Goal: Task Accomplishment & Management: Manage account settings

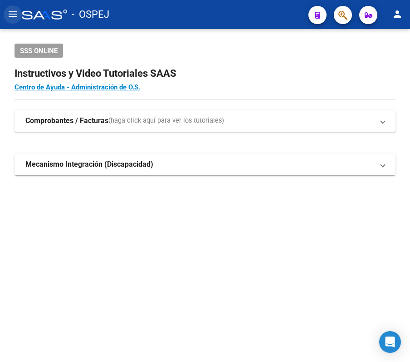
click at [11, 15] on mat-icon "menu" at bounding box center [12, 14] width 11 height 11
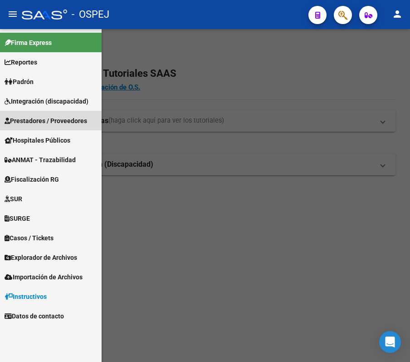
click at [69, 122] on span "Prestadores / Proveedores" at bounding box center [46, 121] width 83 height 10
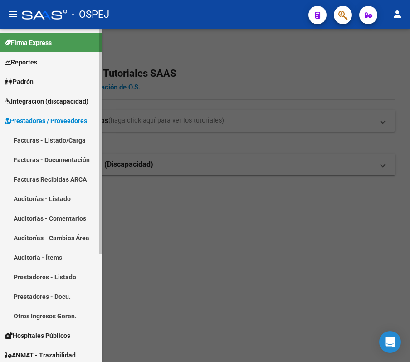
click at [39, 199] on link "Auditorías - Listado" at bounding box center [51, 199] width 102 height 20
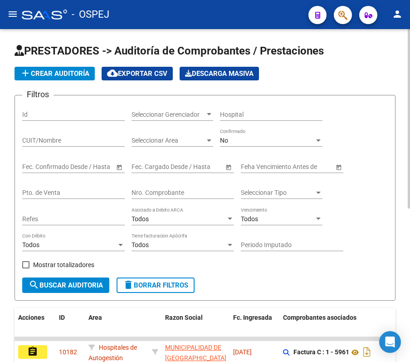
click at [249, 147] on div "No Confirmado" at bounding box center [271, 141] width 103 height 26
click at [239, 142] on div "No" at bounding box center [267, 141] width 94 height 8
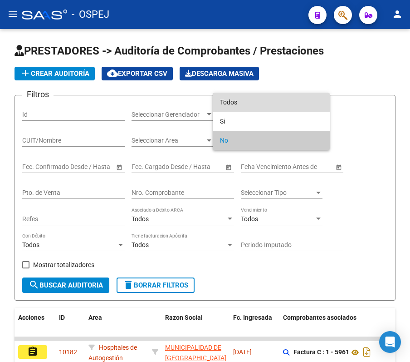
click at [228, 102] on span "Todos" at bounding box center [271, 102] width 103 height 19
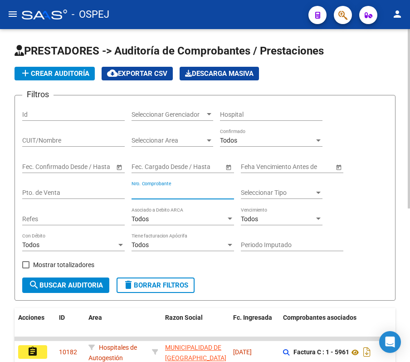
click at [180, 190] on input "Nro. Comprobante" at bounding box center [183, 193] width 103 height 8
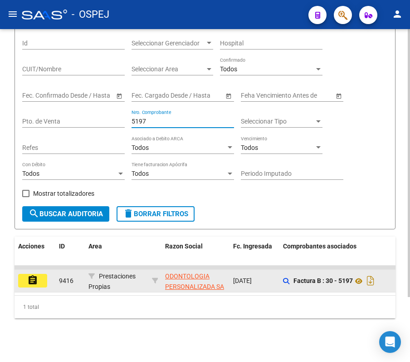
type input "5197"
click at [39, 274] on button "assignment" at bounding box center [32, 281] width 29 height 14
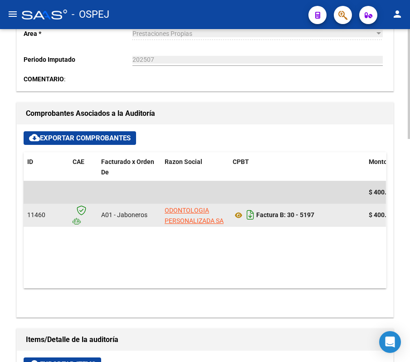
scroll to position [302, 0]
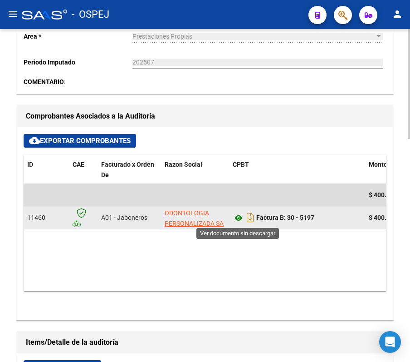
click at [233, 213] on icon at bounding box center [239, 217] width 12 height 11
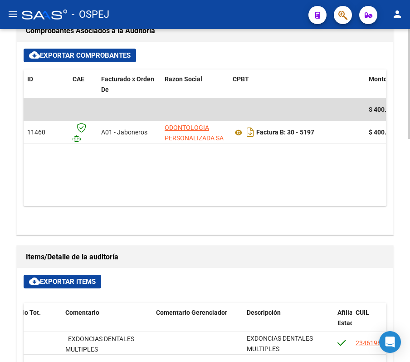
scroll to position [374, 0]
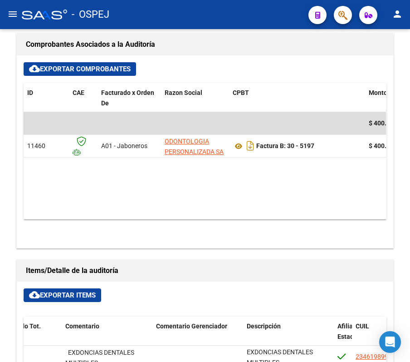
click at [276, 20] on div "- OSPEJ" at bounding box center [161, 15] width 279 height 20
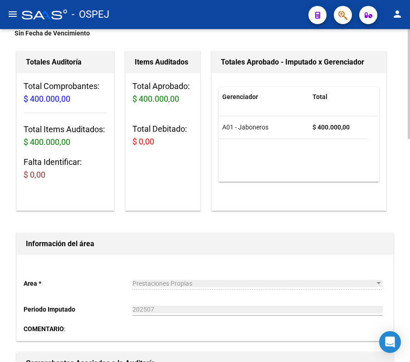
scroll to position [0, 0]
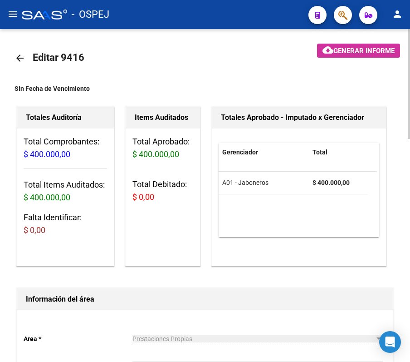
click at [19, 54] on mat-icon "arrow_back" at bounding box center [20, 58] width 11 height 11
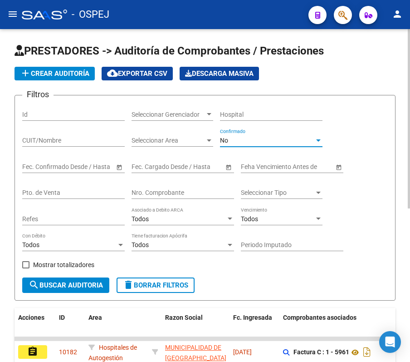
click at [233, 140] on div "No" at bounding box center [267, 141] width 94 height 8
click at [228, 97] on form "Filtros Id Seleccionar Gerenciador Seleccionar Gerenciador Hospital CUIT/Nombre…" at bounding box center [205, 198] width 381 height 206
click at [240, 140] on div "No" at bounding box center [267, 141] width 94 height 8
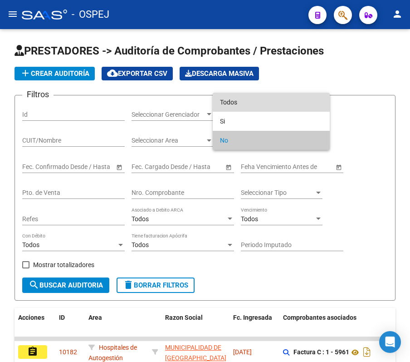
click at [235, 109] on span "Todos" at bounding box center [271, 102] width 103 height 19
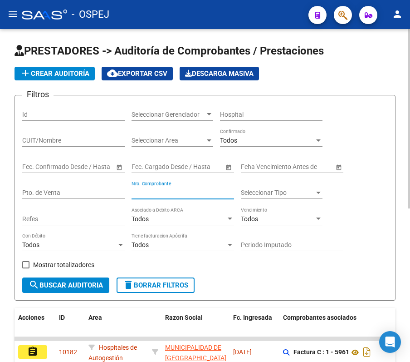
click at [186, 191] on input "Nro. Comprobante" at bounding box center [183, 193] width 103 height 8
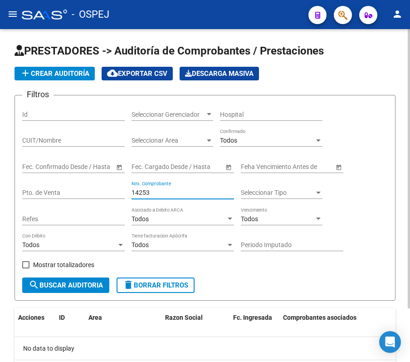
type input "14253"
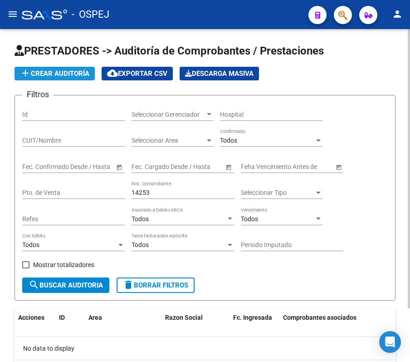
click at [40, 69] on button "add Crear Auditoría" at bounding box center [55, 74] width 80 height 14
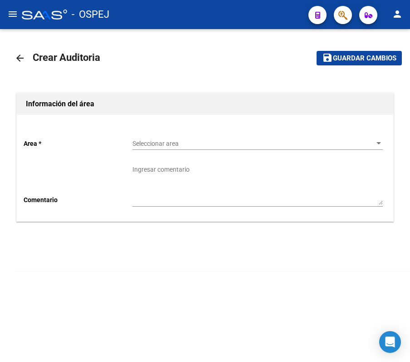
click at [239, 143] on span "Seleccionar area" at bounding box center [253, 144] width 242 height 8
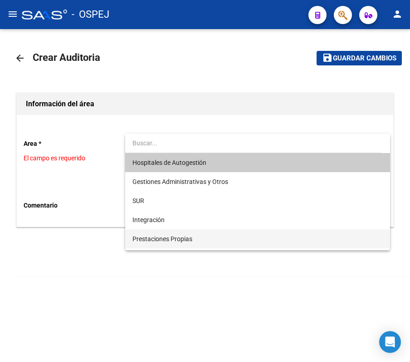
click at [191, 233] on span "Prestaciones Propias" at bounding box center [257, 238] width 250 height 19
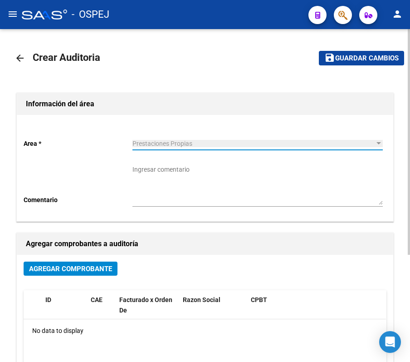
click at [55, 267] on span "Agregar Comprobante" at bounding box center [70, 268] width 83 height 8
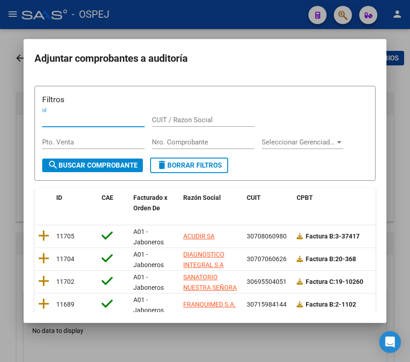
click at [173, 147] on div "Nro. Comprobante" at bounding box center [203, 142] width 103 height 14
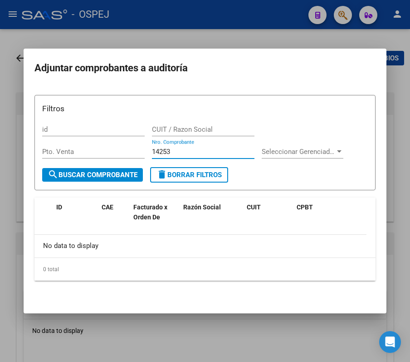
type input "14253"
click at [236, 32] on div at bounding box center [205, 181] width 410 height 362
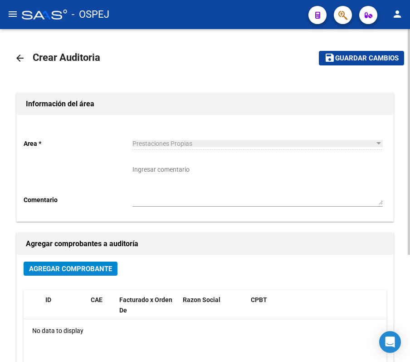
click at [24, 45] on mat-toolbar-row "arrow_back Crear Auditoria" at bounding box center [148, 58] width 267 height 29
click at [22, 54] on mat-icon "arrow_back" at bounding box center [20, 58] width 11 height 11
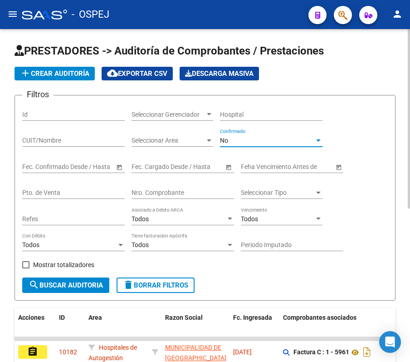
click at [236, 140] on div "No" at bounding box center [267, 141] width 94 height 8
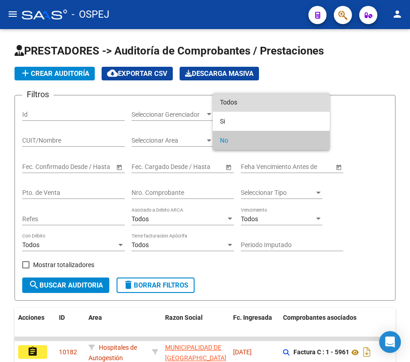
click at [234, 108] on span "Todos" at bounding box center [271, 102] width 103 height 19
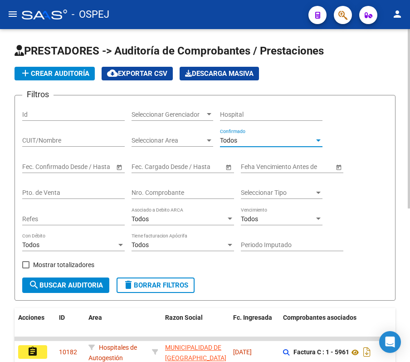
click at [201, 187] on div "Nro. Comprobante" at bounding box center [183, 190] width 103 height 18
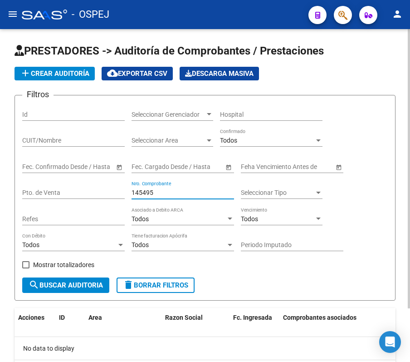
click at [164, 190] on input "145495" at bounding box center [183, 193] width 103 height 8
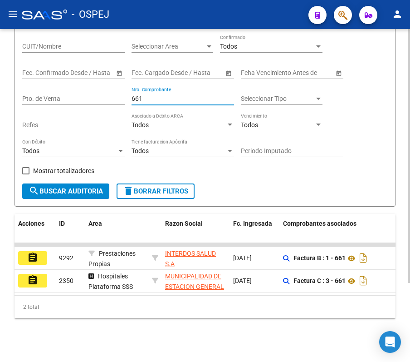
scroll to position [103, 0]
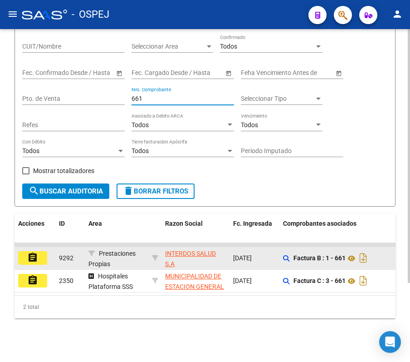
type input "661"
drag, startPoint x: 19, startPoint y: 252, endPoint x: 17, endPoint y: 247, distance: 5.6
click at [17, 247] on datatable-body-cell "assignment" at bounding box center [35, 258] width 41 height 22
click at [20, 251] on button "assignment" at bounding box center [32, 258] width 29 height 14
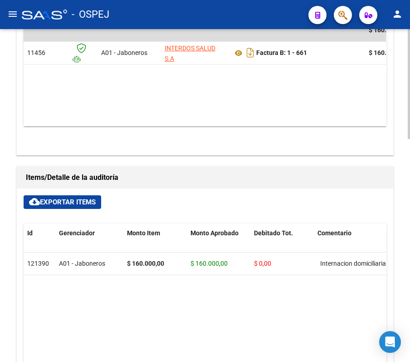
scroll to position [423, 0]
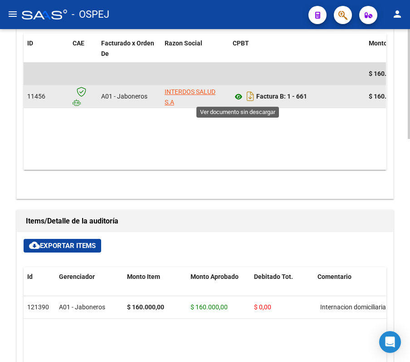
click at [237, 95] on icon at bounding box center [239, 96] width 12 height 11
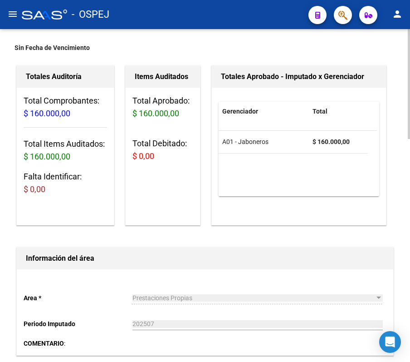
scroll to position [0, 0]
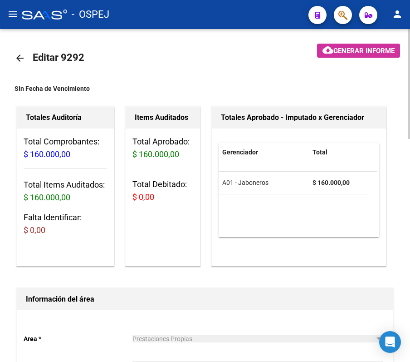
click at [17, 59] on mat-icon "arrow_back" at bounding box center [20, 58] width 11 height 11
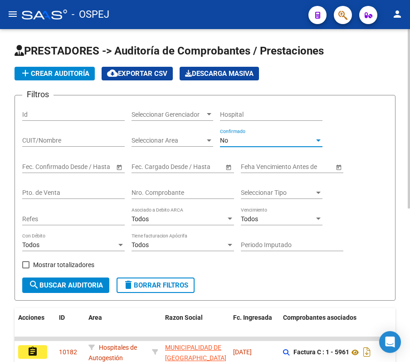
click at [243, 137] on div "No" at bounding box center [267, 141] width 94 height 8
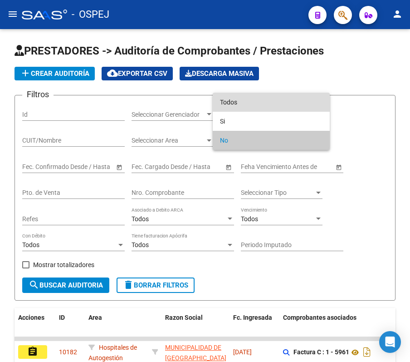
click at [242, 100] on span "Todos" at bounding box center [271, 102] width 103 height 19
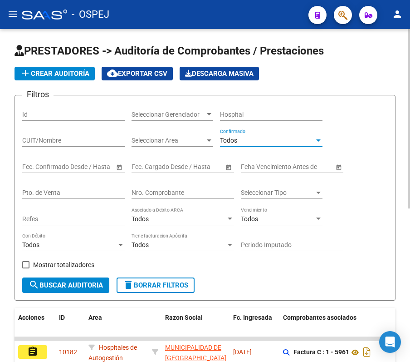
click at [166, 186] on div "Nro. Comprobante" at bounding box center [183, 190] width 103 height 18
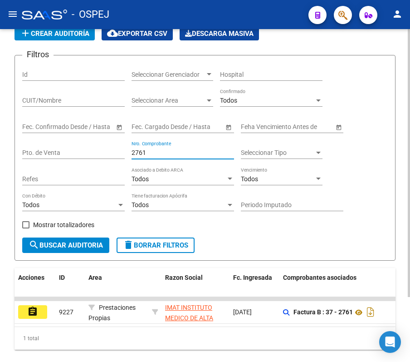
scroll to position [80, 0]
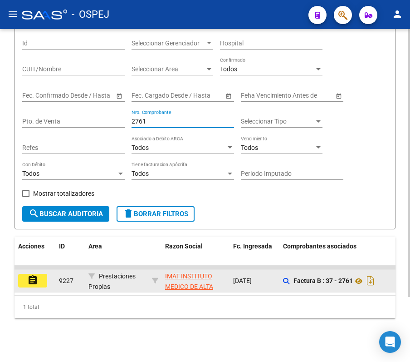
type input "2761"
click at [27, 269] on datatable-body-cell "assignment" at bounding box center [35, 280] width 41 height 22
click at [29, 274] on mat-icon "assignment" at bounding box center [32, 279] width 11 height 11
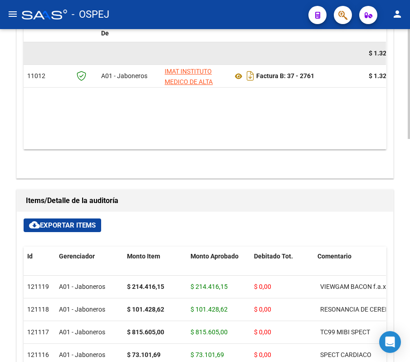
scroll to position [423, 0]
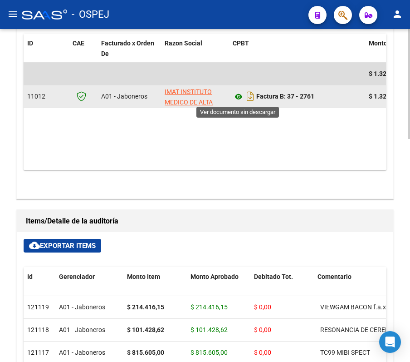
click at [238, 102] on icon at bounding box center [239, 96] width 12 height 11
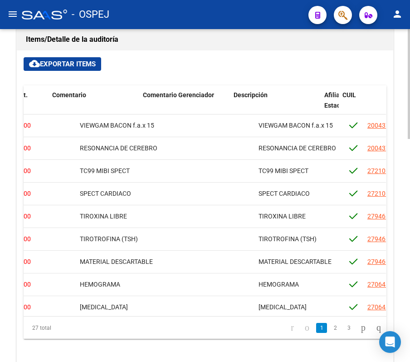
scroll to position [0, 265]
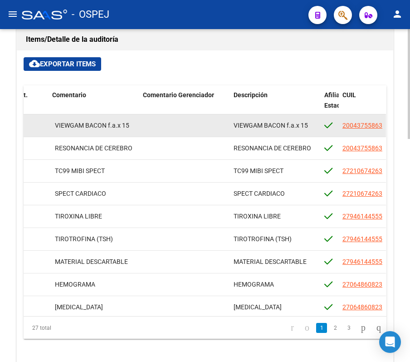
drag, startPoint x: 231, startPoint y: 122, endPoint x: 309, endPoint y: 118, distance: 78.1
click at [309, 118] on datatable-body-cell "VIEWGAM BACON f.a.x 15" at bounding box center [275, 125] width 91 height 22
click at [309, 126] on div "VIEWGAM BACON f.a.x 15" at bounding box center [275, 125] width 83 height 10
drag, startPoint x: 309, startPoint y: 129, endPoint x: 234, endPoint y: 122, distance: 75.2
click at [234, 122] on div "VIEWGAM BACON f.a.x 15" at bounding box center [275, 125] width 83 height 10
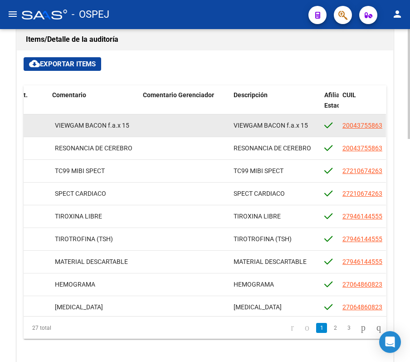
click at [234, 122] on span "VIEWGAM BACON f.a.x 15" at bounding box center [271, 125] width 74 height 7
drag, startPoint x: 234, startPoint y: 122, endPoint x: 318, endPoint y: 132, distance: 84.1
click at [318, 132] on datatable-body-cell "VIEWGAM BACON f.a.x 15" at bounding box center [275, 125] width 91 height 22
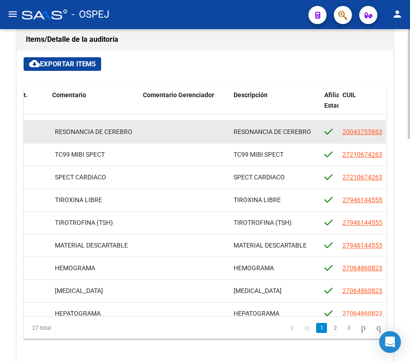
scroll to position [14, 265]
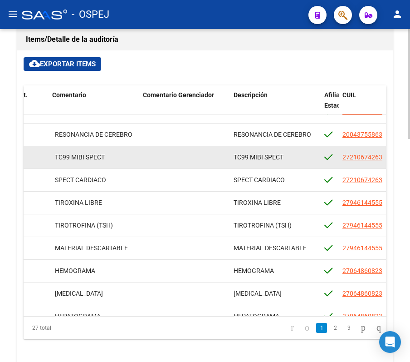
drag, startPoint x: 282, startPoint y: 126, endPoint x: 231, endPoint y: 156, distance: 59.6
click at [231, 156] on datatable-body-cell "TC99 MIBI SPECT" at bounding box center [275, 157] width 91 height 22
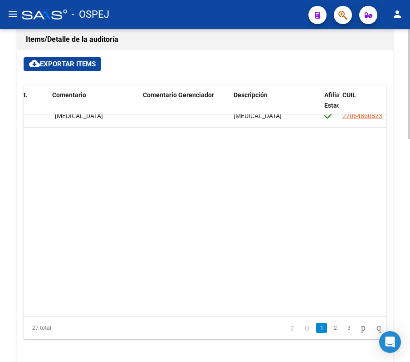
scroll to position [0, 265]
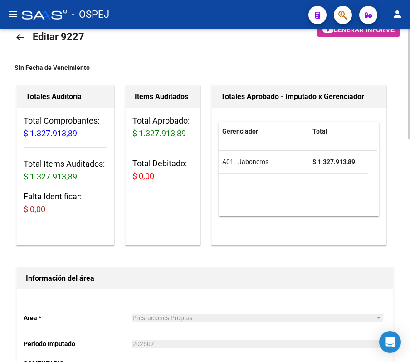
scroll to position [0, 0]
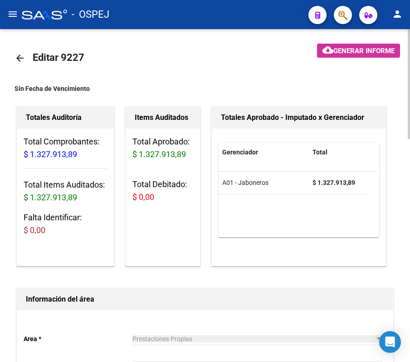
click at [25, 62] on link "arrow_back" at bounding box center [24, 57] width 18 height 21
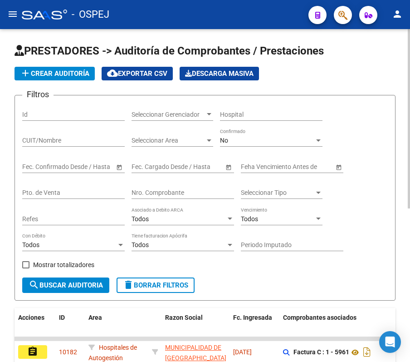
click at [245, 133] on div "No Confirmado" at bounding box center [271, 137] width 103 height 18
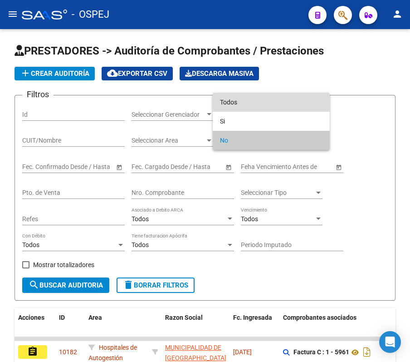
click at [227, 102] on span "Todos" at bounding box center [271, 102] width 103 height 19
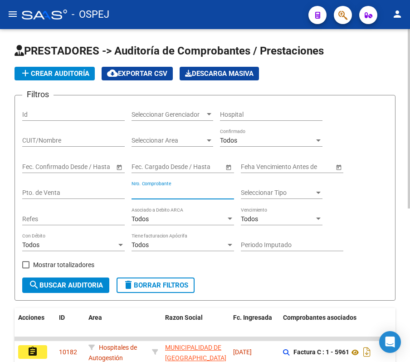
click at [182, 191] on input "Nro. Comprobante" at bounding box center [183, 193] width 103 height 8
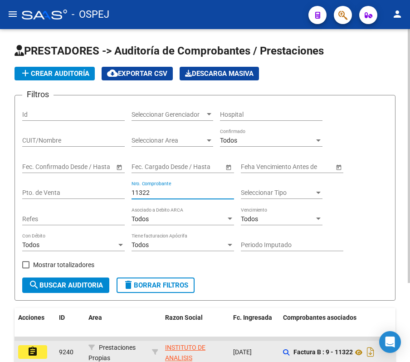
type input "11322"
click at [37, 353] on mat-icon "assignment" at bounding box center [32, 351] width 11 height 11
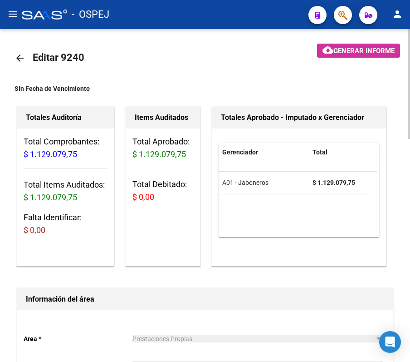
click at [24, 57] on mat-icon "arrow_back" at bounding box center [20, 58] width 11 height 11
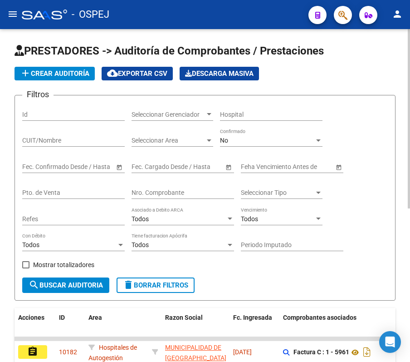
click at [267, 146] on div "No Confirmado" at bounding box center [271, 141] width 103 height 26
click at [267, 146] on div "No Confirmado" at bounding box center [271, 137] width 103 height 18
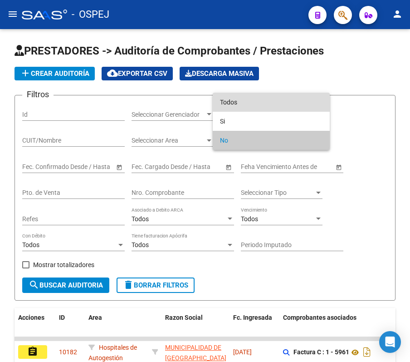
click at [259, 102] on span "Todos" at bounding box center [271, 102] width 103 height 19
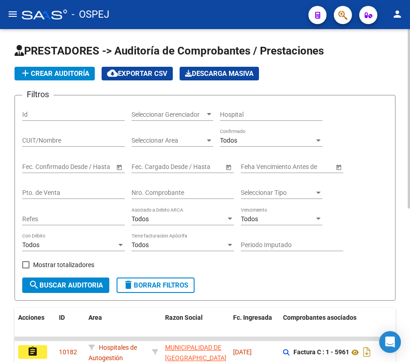
click at [182, 198] on div "Nro. Comprobante" at bounding box center [183, 190] width 103 height 18
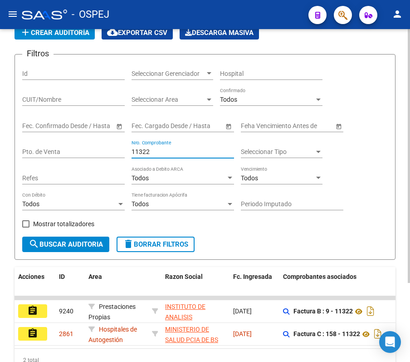
scroll to position [103, 0]
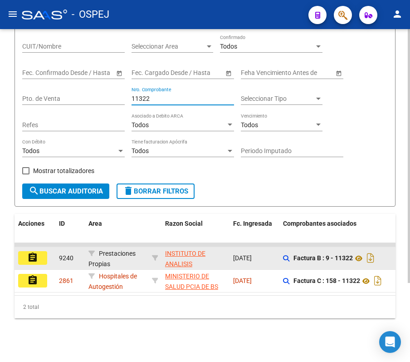
type input "11322"
click at [39, 251] on button "assignment" at bounding box center [32, 258] width 29 height 14
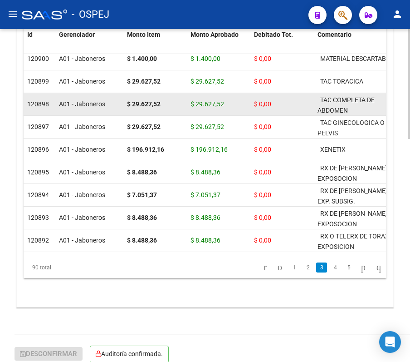
scroll to position [454, 0]
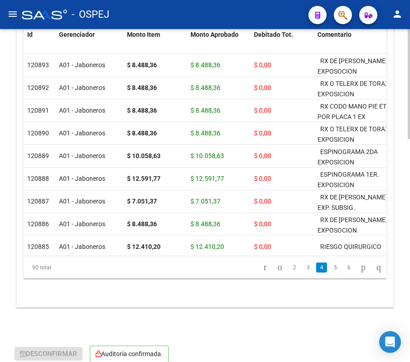
click at [289, 272] on link "2" at bounding box center [294, 267] width 11 height 10
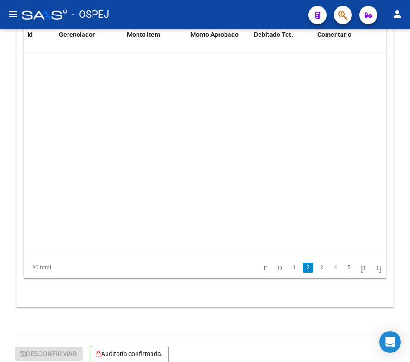
scroll to position [204, 0]
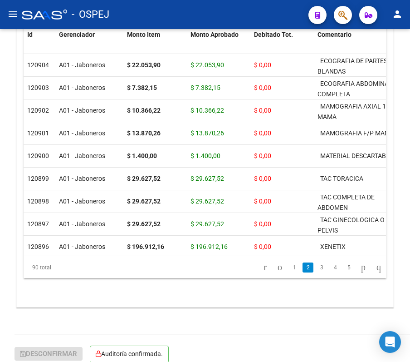
click at [289, 272] on link "1" at bounding box center [294, 267] width 11 height 10
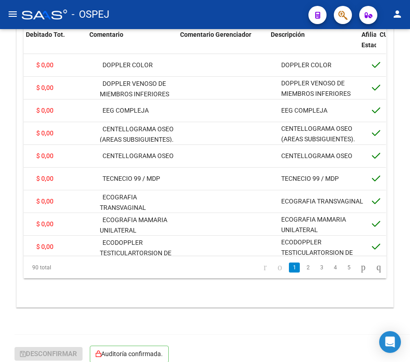
scroll to position [0, 242]
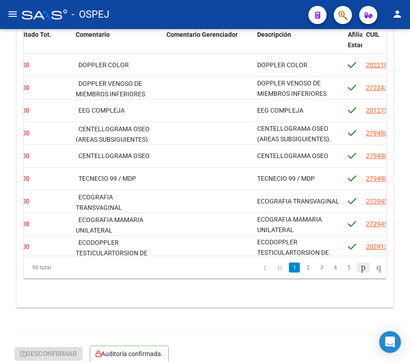
click at [361, 270] on icon "go to next page" at bounding box center [363, 266] width 7 height 11
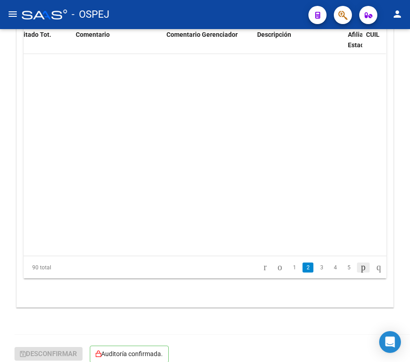
scroll to position [204, 242]
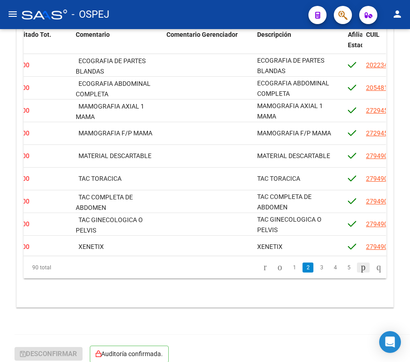
click at [361, 270] on icon "go to next page" at bounding box center [363, 266] width 7 height 11
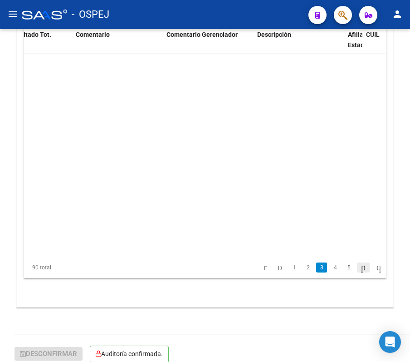
scroll to position [408, 242]
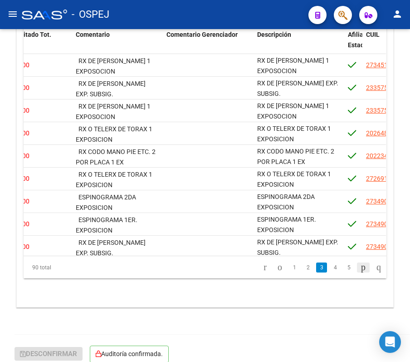
click at [361, 270] on icon "go to next page" at bounding box center [363, 266] width 7 height 11
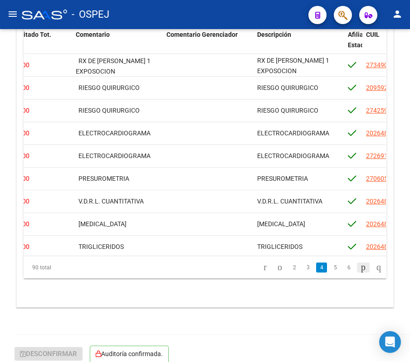
click at [361, 270] on icon "go to next page" at bounding box center [363, 266] width 7 height 11
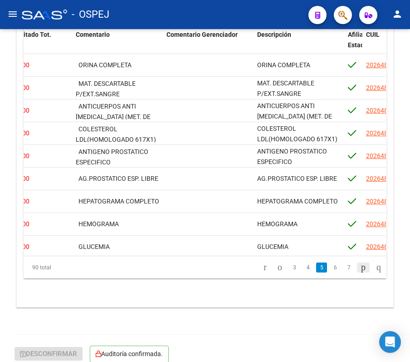
click at [361, 270] on icon "go to next page" at bounding box center [363, 266] width 7 height 11
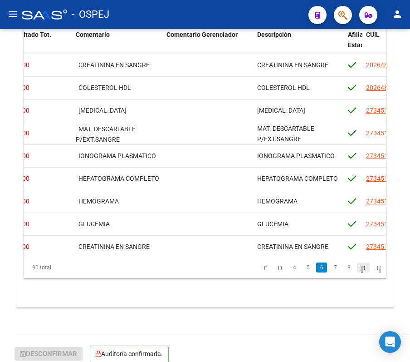
click at [361, 270] on icon "go to next page" at bounding box center [363, 266] width 7 height 11
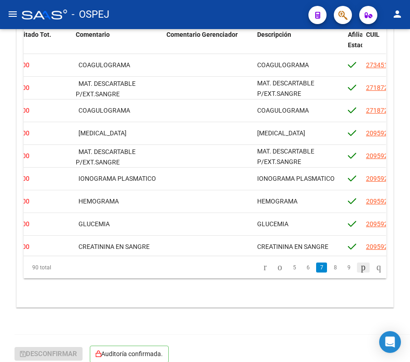
click at [361, 270] on icon "go to next page" at bounding box center [363, 266] width 7 height 11
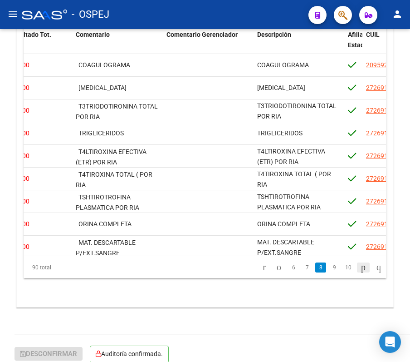
click at [360, 270] on icon "go to next page" at bounding box center [363, 266] width 7 height 11
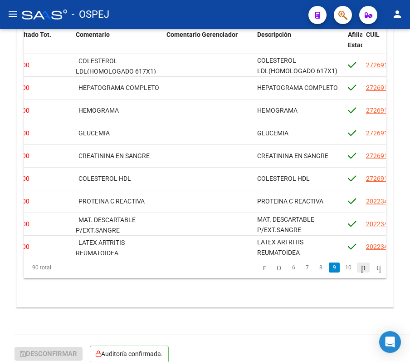
click at [360, 270] on icon "go to next page" at bounding box center [363, 266] width 7 height 11
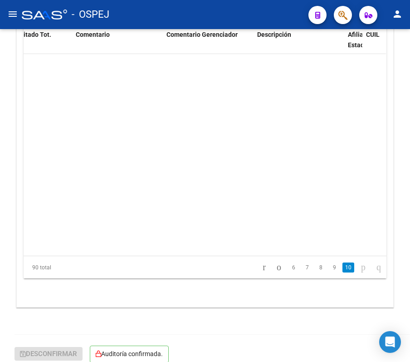
scroll to position [1837, 242]
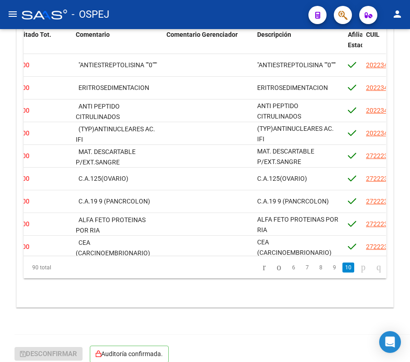
click at [360, 270] on icon "go to next page" at bounding box center [363, 266] width 7 height 11
click at [275, 271] on icon "go to previous page" at bounding box center [278, 266] width 7 height 11
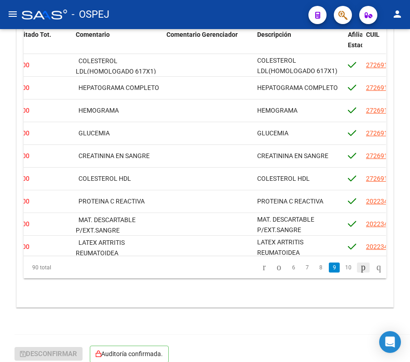
click at [360, 265] on icon "go to next page" at bounding box center [363, 266] width 7 height 11
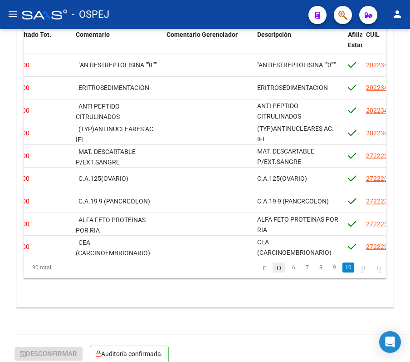
click at [275, 267] on icon "go to previous page" at bounding box center [278, 266] width 7 height 11
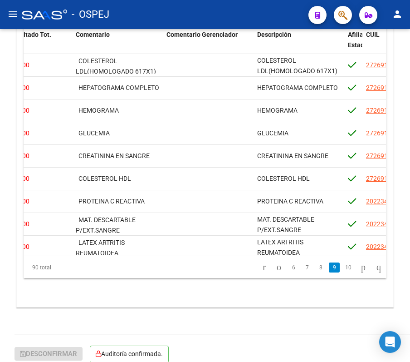
click at [356, 262] on li at bounding box center [363, 266] width 15 height 15
click at [360, 265] on icon "go to next page" at bounding box center [363, 266] width 7 height 11
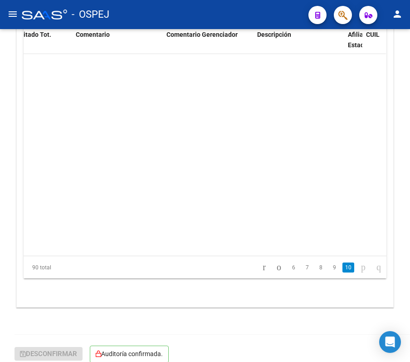
scroll to position [1837, 242]
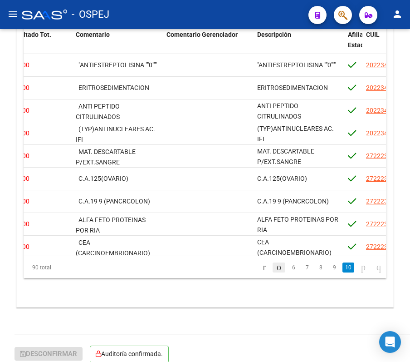
click at [275, 269] on icon "go to previous page" at bounding box center [278, 266] width 7 height 11
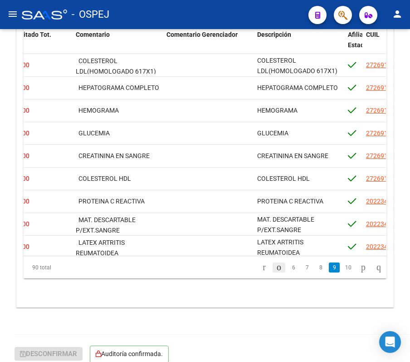
click at [275, 269] on icon "go to previous page" at bounding box center [278, 266] width 7 height 11
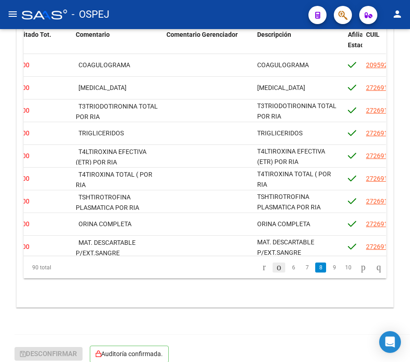
click at [275, 269] on icon "go to previous page" at bounding box center [278, 266] width 7 height 11
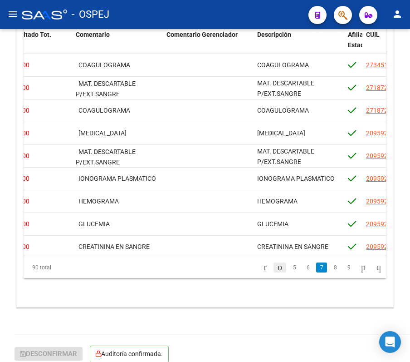
click at [276, 269] on icon "go to previous page" at bounding box center [279, 266] width 7 height 11
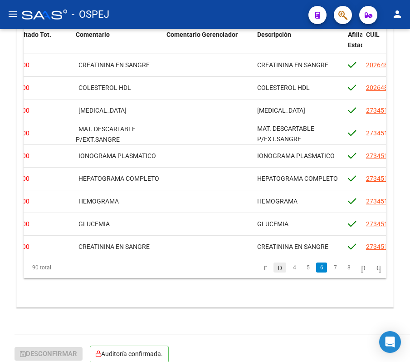
click at [276, 269] on icon "go to previous page" at bounding box center [279, 266] width 7 height 11
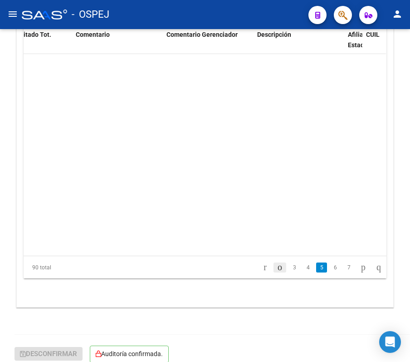
scroll to position [817, 242]
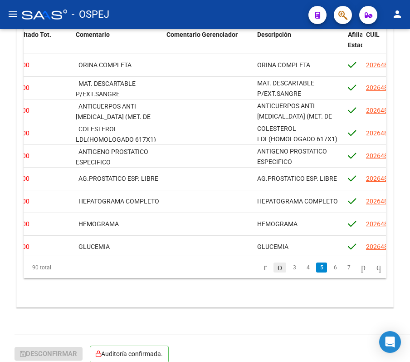
click at [276, 269] on icon "go to previous page" at bounding box center [279, 266] width 7 height 11
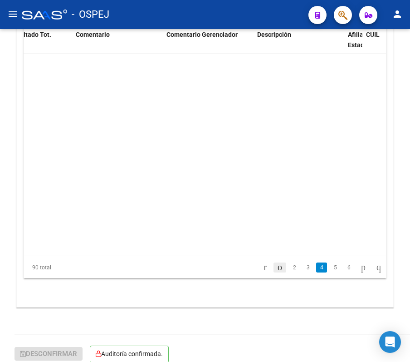
scroll to position [612, 242]
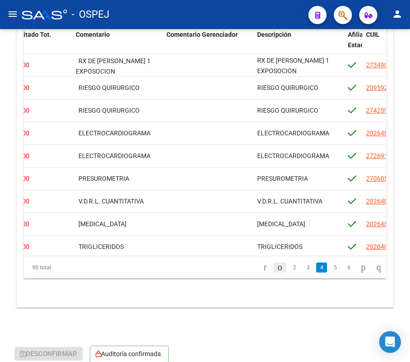
click at [276, 269] on icon "go to previous page" at bounding box center [279, 266] width 7 height 11
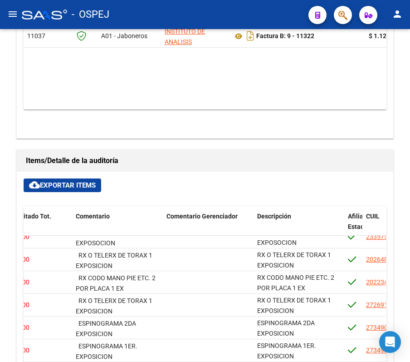
scroll to position [469, 242]
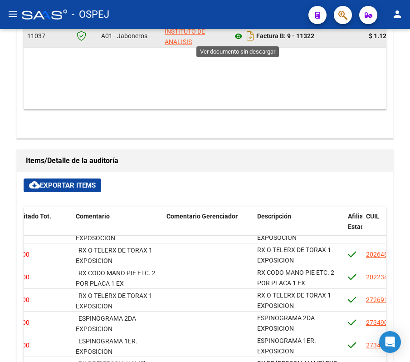
click at [240, 35] on icon at bounding box center [239, 36] width 12 height 11
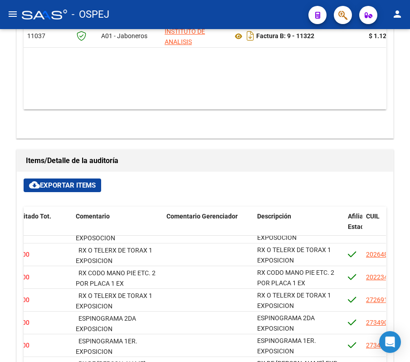
click at [403, 289] on div "arrow_back Editar 9240 cloud_download Generar informe Sin Fecha de Vencimiento …" at bounding box center [205, 49] width 410 height 1008
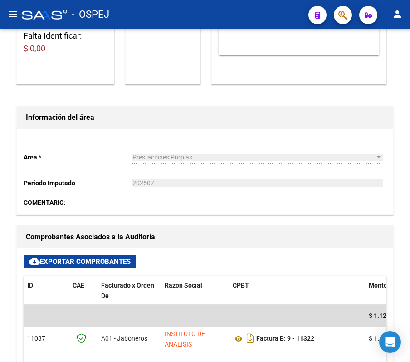
scroll to position [0, 0]
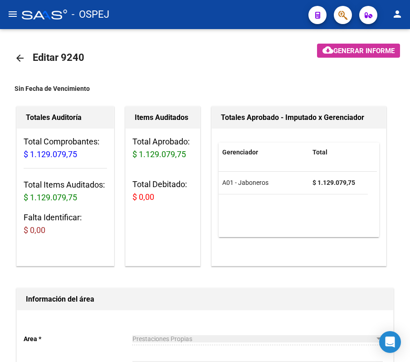
click at [17, 56] on mat-icon "arrow_back" at bounding box center [20, 58] width 11 height 11
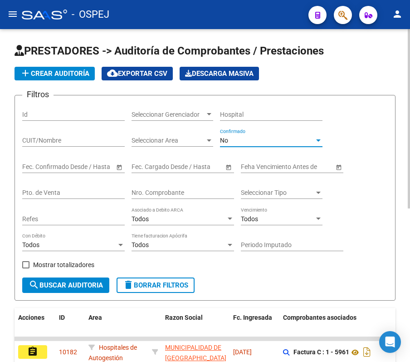
click at [263, 144] on div "No" at bounding box center [267, 141] width 94 height 8
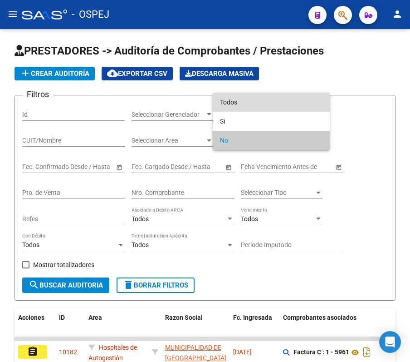
click at [252, 108] on span "Todos" at bounding box center [271, 102] width 103 height 19
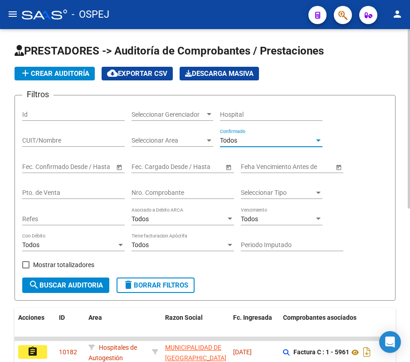
click at [175, 191] on input "Nro. Comprobante" at bounding box center [183, 193] width 103 height 8
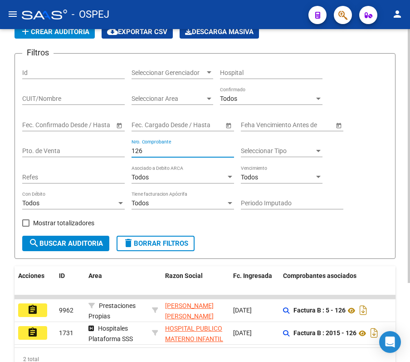
scroll to position [103, 0]
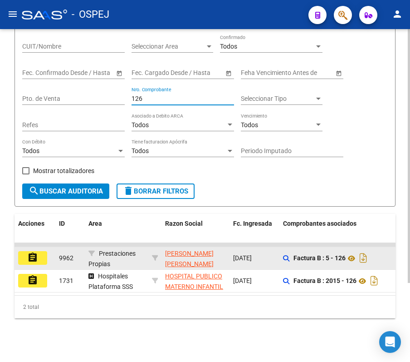
type input "126"
click at [29, 252] on mat-icon "assignment" at bounding box center [32, 257] width 11 height 11
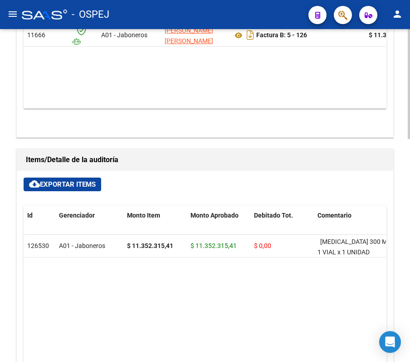
scroll to position [434, 0]
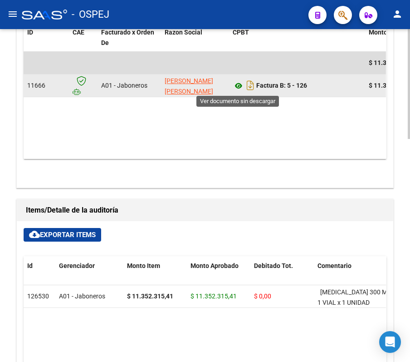
click at [237, 89] on icon at bounding box center [239, 85] width 12 height 11
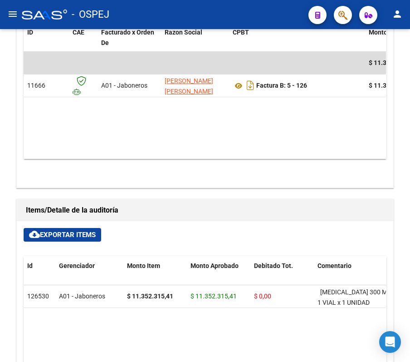
click at [274, 17] on div "- OSPEJ" at bounding box center [161, 15] width 279 height 20
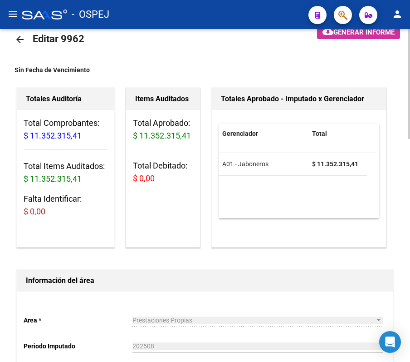
scroll to position [0, 0]
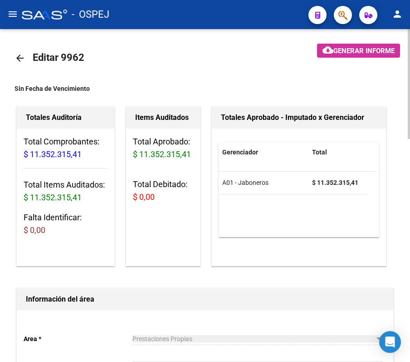
click at [22, 60] on mat-icon "arrow_back" at bounding box center [20, 58] width 11 height 11
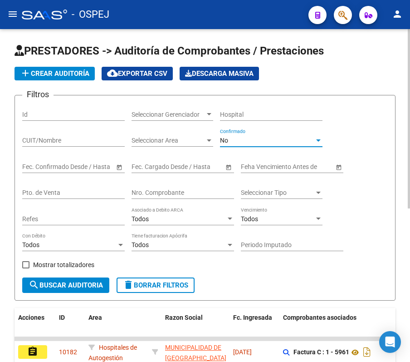
click at [242, 142] on div "No" at bounding box center [267, 141] width 94 height 8
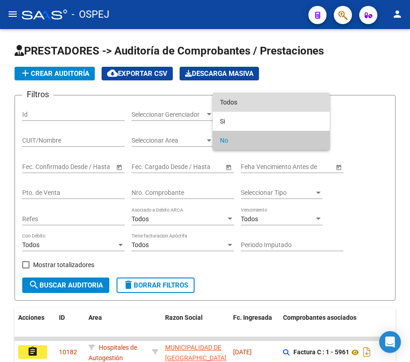
click at [231, 98] on span "Todos" at bounding box center [271, 102] width 103 height 19
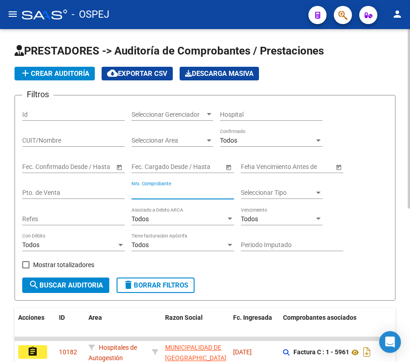
drag, startPoint x: 185, startPoint y: 191, endPoint x: 180, endPoint y: 193, distance: 6.1
click at [180, 193] on input "Nro. Comprobante" at bounding box center [183, 193] width 103 height 8
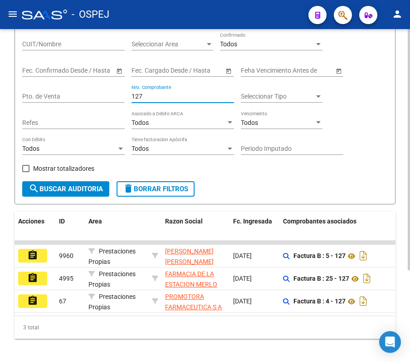
scroll to position [60, 0]
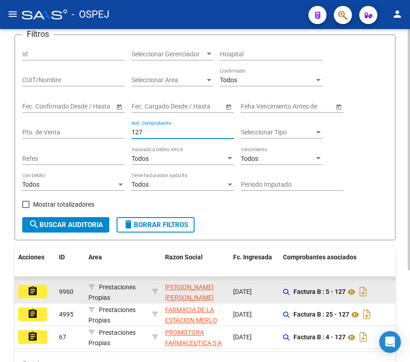
type input "127"
click at [34, 300] on datatable-body-cell "assignment" at bounding box center [35, 291] width 41 height 22
click at [35, 298] on button "assignment" at bounding box center [32, 291] width 29 height 14
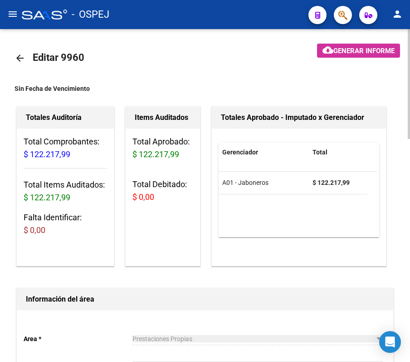
click at [19, 54] on mat-icon "arrow_back" at bounding box center [20, 58] width 11 height 11
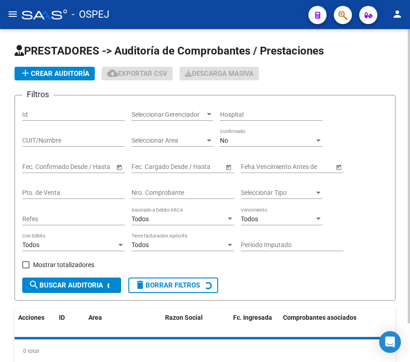
click at [19, 54] on icon at bounding box center [20, 50] width 10 height 11
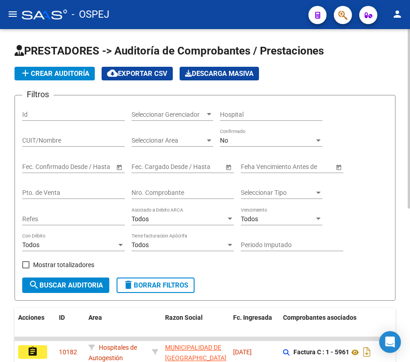
click at [231, 135] on div "No Confirmado" at bounding box center [271, 137] width 103 height 18
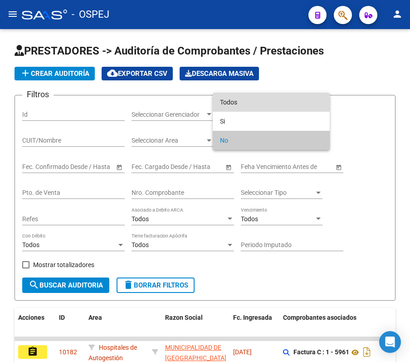
click at [238, 97] on span "Todos" at bounding box center [271, 102] width 103 height 19
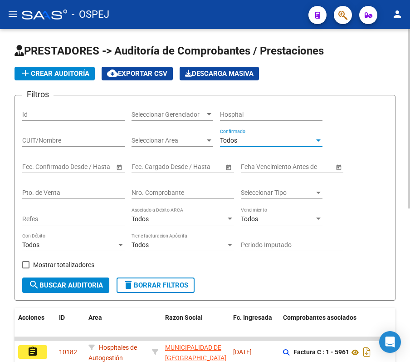
drag, startPoint x: 186, startPoint y: 194, endPoint x: 196, endPoint y: 202, distance: 13.0
click at [191, 195] on input "Nro. Comprobante" at bounding box center [183, 193] width 103 height 8
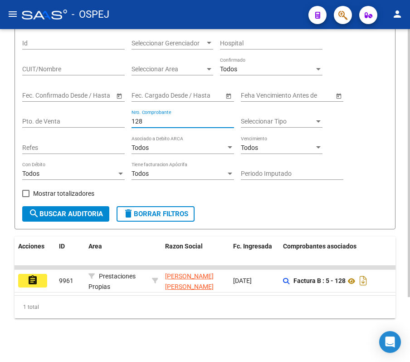
scroll to position [80, 0]
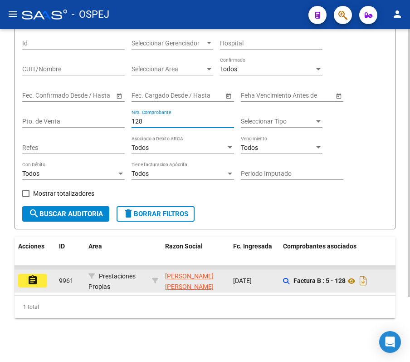
type input "128"
click at [29, 274] on mat-icon "assignment" at bounding box center [32, 279] width 11 height 11
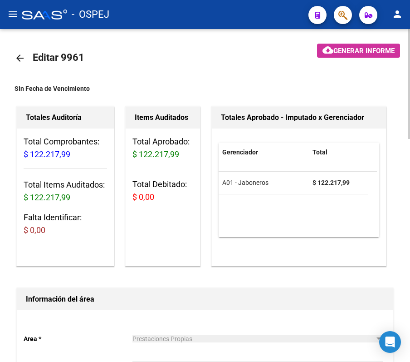
click at [19, 63] on mat-icon "arrow_back" at bounding box center [20, 58] width 11 height 11
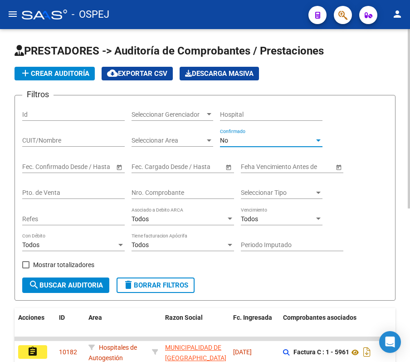
click at [273, 138] on div "No" at bounding box center [267, 141] width 94 height 8
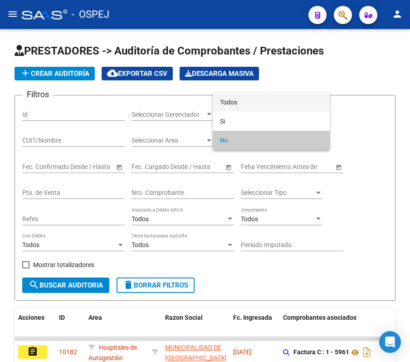
click at [251, 98] on span "Todos" at bounding box center [271, 102] width 103 height 19
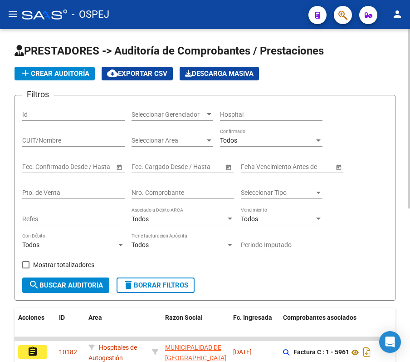
click at [190, 196] on div "Nro. Comprobante" at bounding box center [183, 190] width 103 height 18
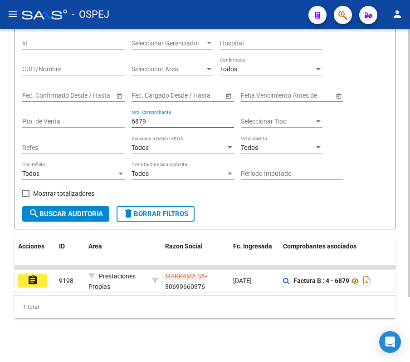
scroll to position [80, 0]
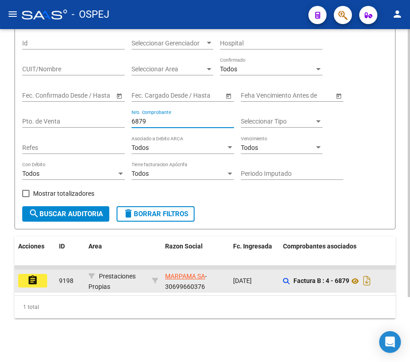
type input "6879"
click at [45, 274] on button "assignment" at bounding box center [32, 281] width 29 height 14
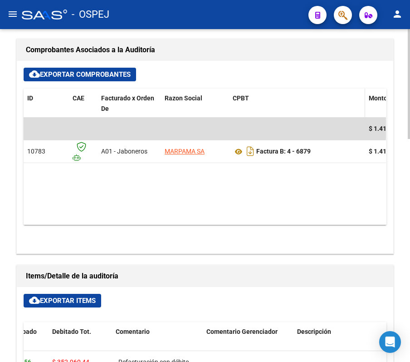
scroll to position [363, 0]
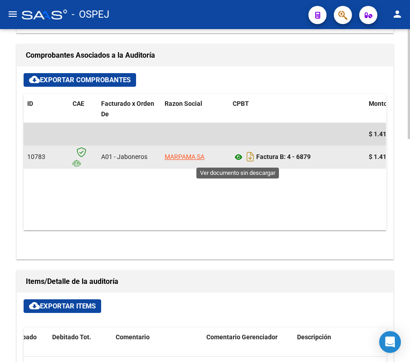
click at [240, 161] on icon at bounding box center [239, 157] width 12 height 11
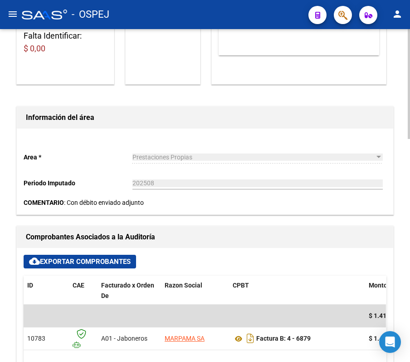
scroll to position [0, 0]
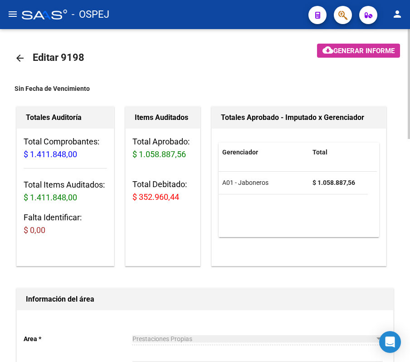
click at [24, 53] on mat-icon "arrow_back" at bounding box center [20, 58] width 11 height 11
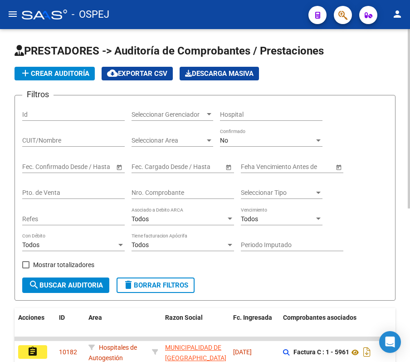
click at [233, 137] on div "No" at bounding box center [267, 141] width 94 height 8
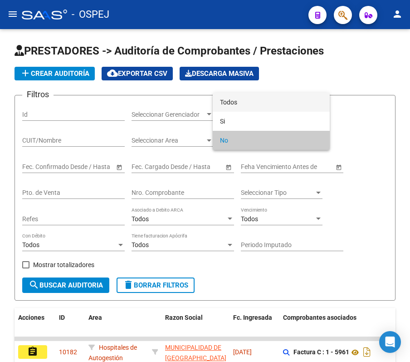
click at [222, 98] on span "Todos" at bounding box center [271, 102] width 103 height 19
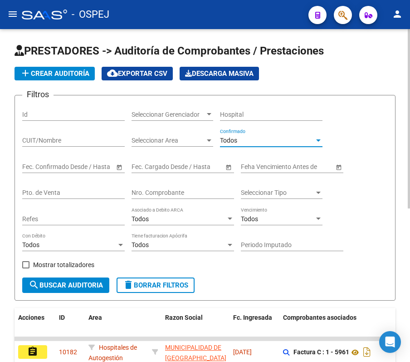
click at [157, 192] on input "Nro. Comprobante" at bounding box center [183, 193] width 103 height 8
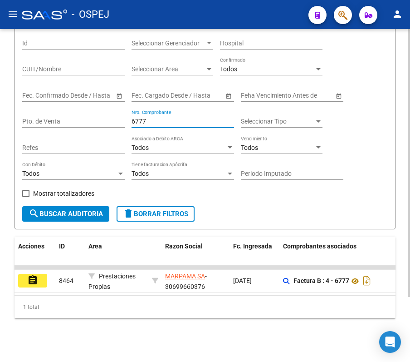
scroll to position [80, 0]
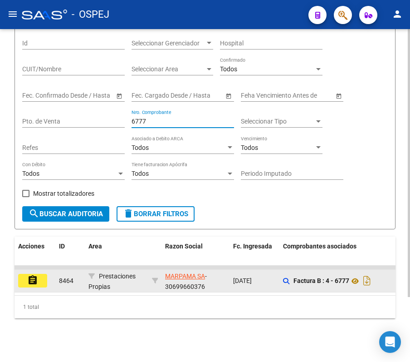
type input "6777"
click at [38, 274] on button "assignment" at bounding box center [32, 281] width 29 height 14
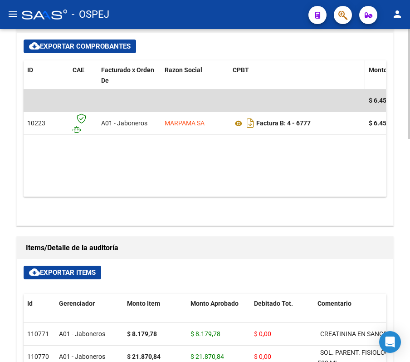
scroll to position [302, 0]
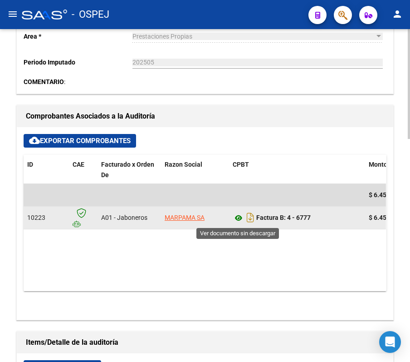
click at [240, 222] on icon at bounding box center [239, 217] width 12 height 11
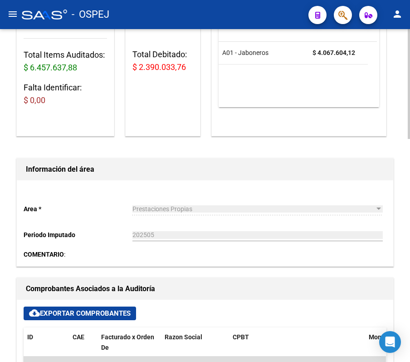
scroll to position [0, 0]
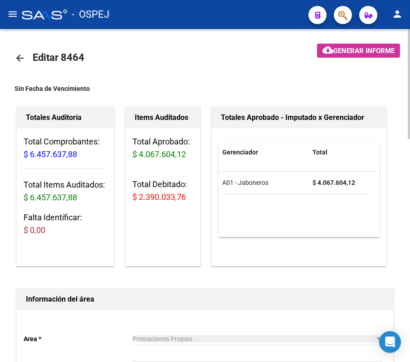
click at [26, 64] on link "arrow_back" at bounding box center [24, 57] width 18 height 21
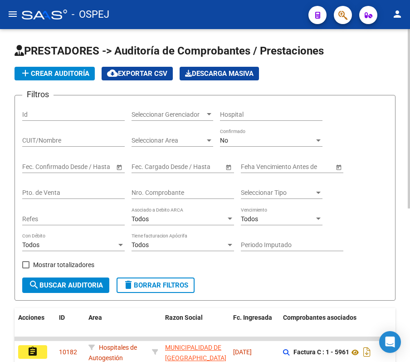
click at [238, 131] on div "No Confirmado" at bounding box center [271, 137] width 103 height 18
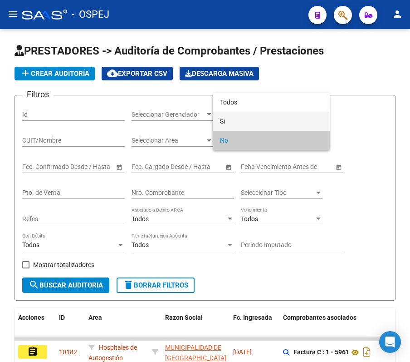
click at [224, 112] on span "Si" at bounding box center [271, 121] width 103 height 19
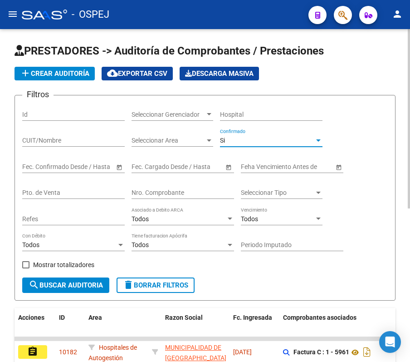
click at [240, 146] on div "Si Confirmado" at bounding box center [271, 137] width 103 height 18
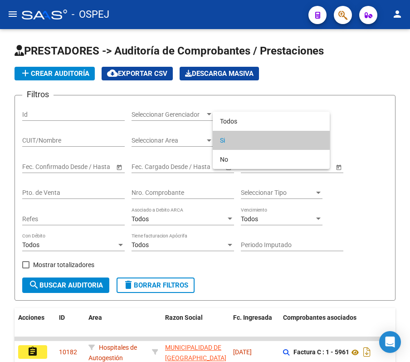
click at [221, 106] on div at bounding box center [205, 181] width 410 height 362
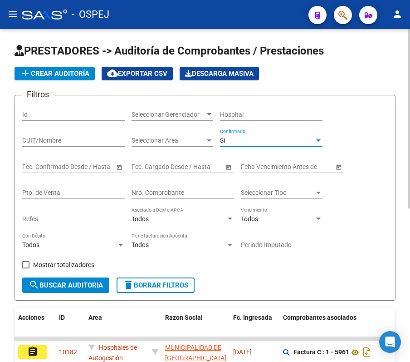
click at [240, 137] on div "Si" at bounding box center [267, 141] width 94 height 8
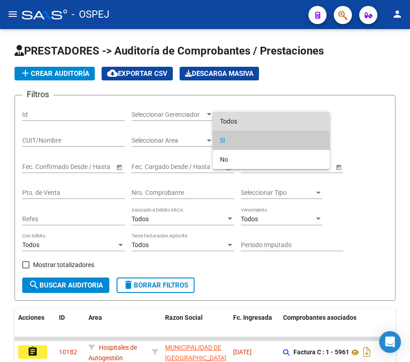
click at [232, 124] on span "Todos" at bounding box center [271, 121] width 103 height 19
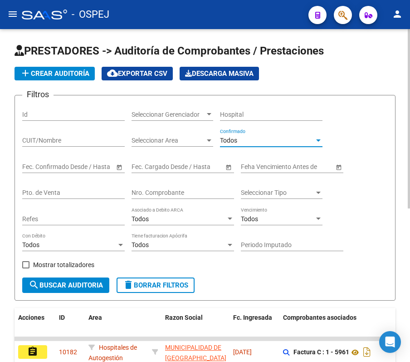
click at [181, 181] on div "Nro. Comprobante" at bounding box center [183, 190] width 103 height 18
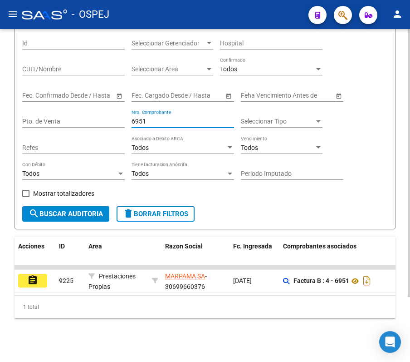
scroll to position [80, 0]
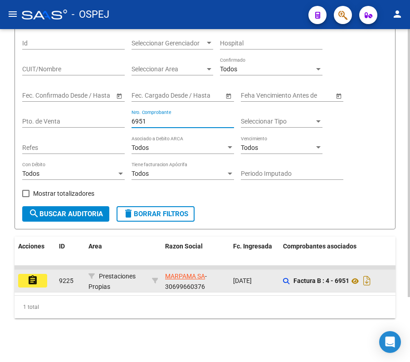
type input "6951"
click at [56, 270] on datatable-body-cell "9225" at bounding box center [69, 280] width 29 height 22
click at [39, 274] on button "assignment" at bounding box center [32, 281] width 29 height 14
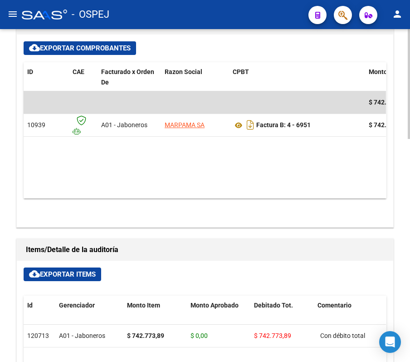
scroll to position [374, 0]
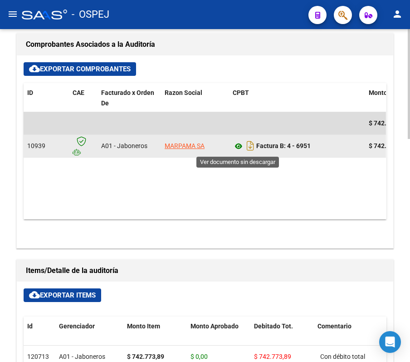
click at [240, 145] on icon at bounding box center [239, 146] width 12 height 11
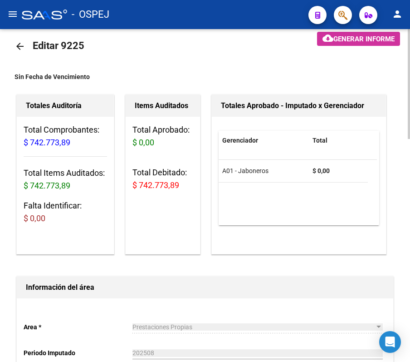
scroll to position [0, 0]
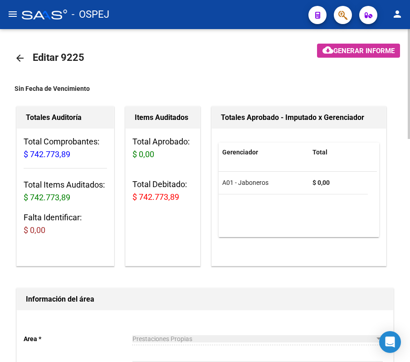
click at [19, 55] on mat-icon "arrow_back" at bounding box center [20, 58] width 11 height 11
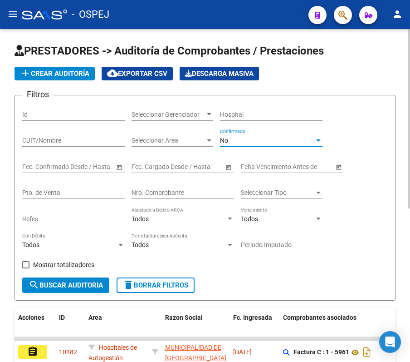
click at [263, 143] on div "No" at bounding box center [267, 141] width 94 height 8
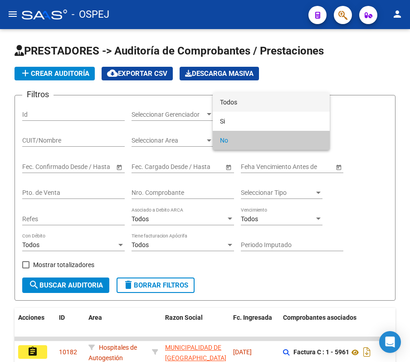
click at [252, 104] on span "Todos" at bounding box center [271, 102] width 103 height 19
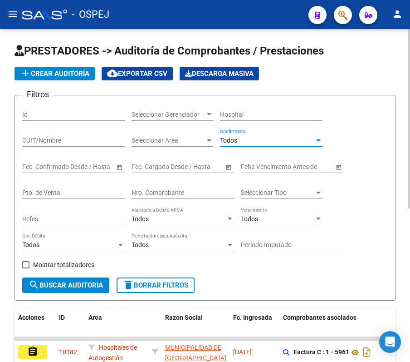
click at [190, 177] on div "Start date – End date Fec. Cargado Desde / Hasta" at bounding box center [183, 168] width 103 height 26
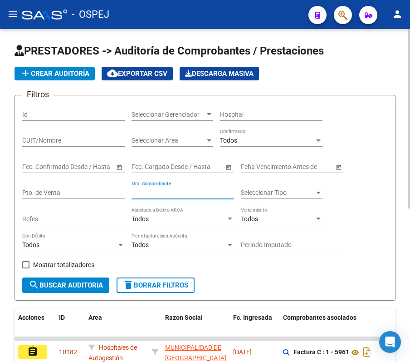
click at [189, 194] on input "Nro. Comprobante" at bounding box center [183, 193] width 103 height 8
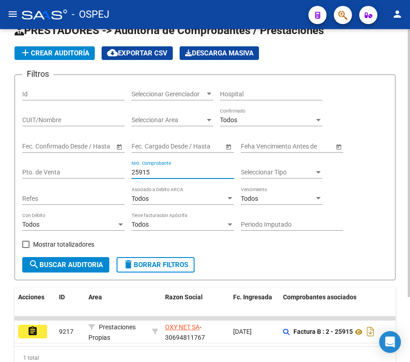
scroll to position [20, 0]
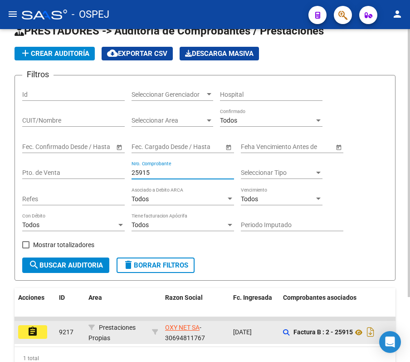
type input "25915"
click at [32, 331] on mat-icon "assignment" at bounding box center [32, 331] width 11 height 11
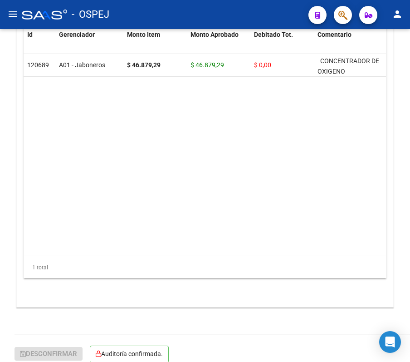
click at [157, 20] on div "- OSPEJ" at bounding box center [161, 15] width 279 height 20
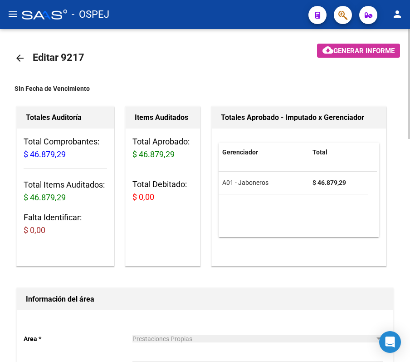
click at [23, 57] on mat-icon "arrow_back" at bounding box center [20, 58] width 11 height 11
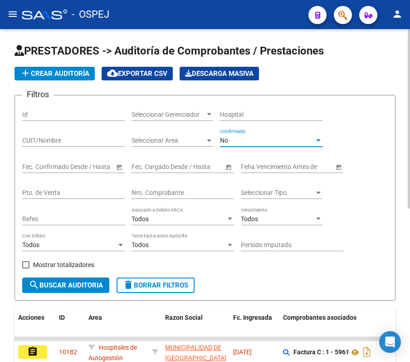
click at [250, 138] on div "No" at bounding box center [267, 141] width 94 height 8
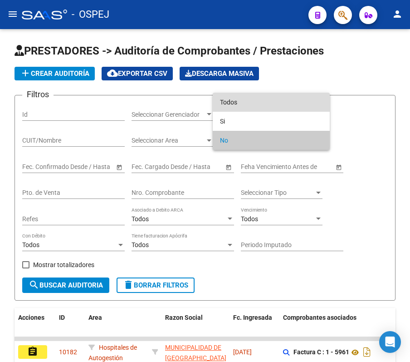
click at [249, 103] on span "Todos" at bounding box center [271, 102] width 103 height 19
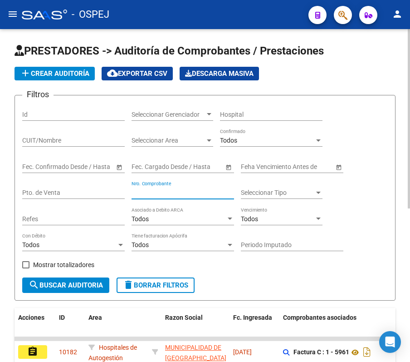
click at [173, 190] on input "Nro. Comprobante" at bounding box center [183, 193] width 103 height 8
type input "1"
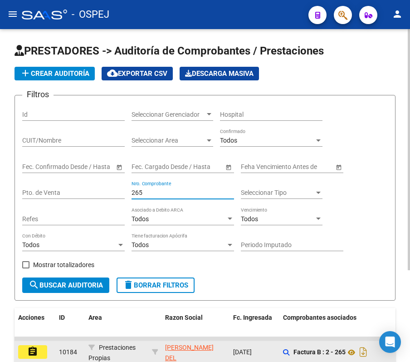
type input "265"
click at [39, 346] on button "assignment" at bounding box center [32, 352] width 29 height 14
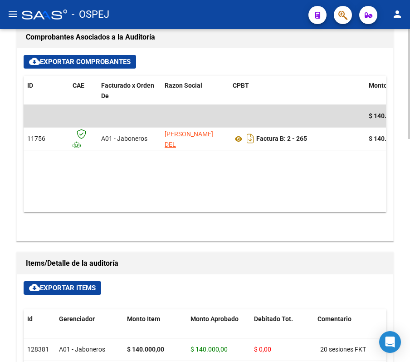
scroll to position [363, 0]
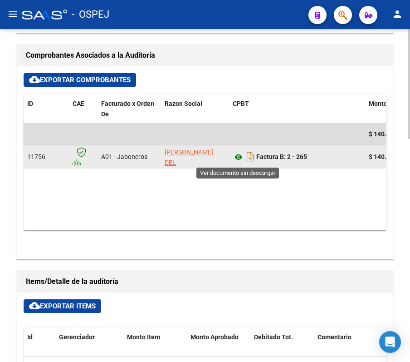
click at [240, 160] on icon at bounding box center [239, 157] width 12 height 11
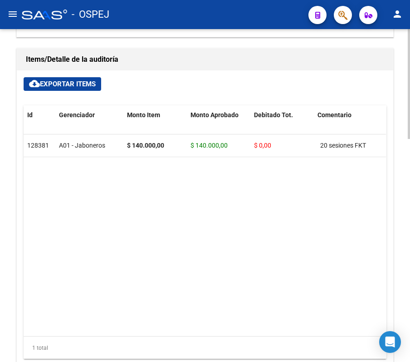
scroll to position [605, 0]
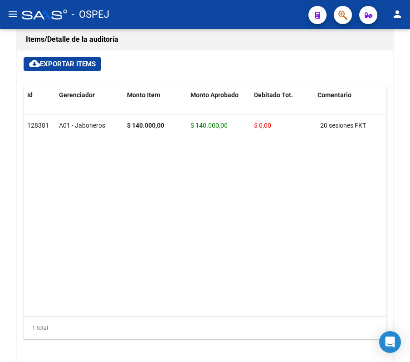
click at [236, 4] on mat-toolbar "menu - OSPEJ person" at bounding box center [205, 14] width 410 height 29
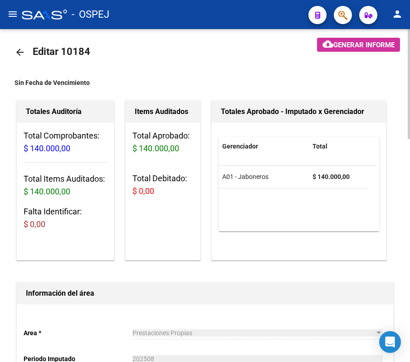
scroll to position [0, 0]
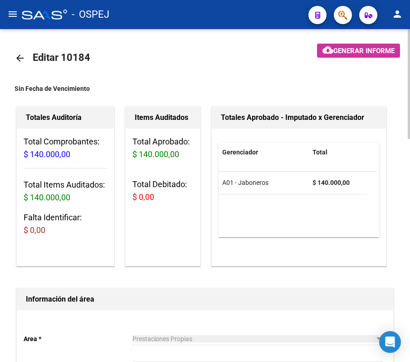
click at [20, 58] on mat-icon "arrow_back" at bounding box center [20, 58] width 11 height 11
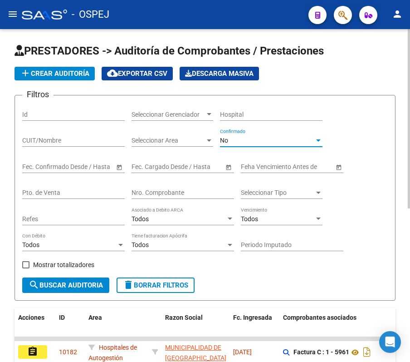
click at [224, 142] on span "No" at bounding box center [224, 140] width 8 height 7
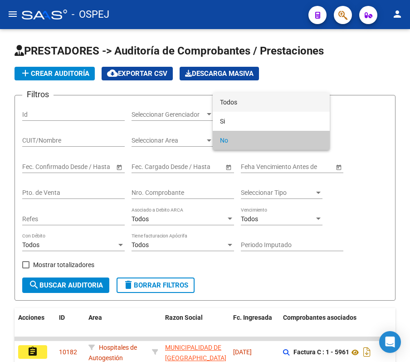
click at [233, 96] on span "Todos" at bounding box center [271, 102] width 103 height 19
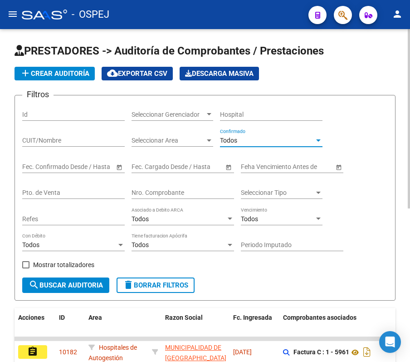
click at [174, 187] on div "Nro. Comprobante" at bounding box center [183, 190] width 103 height 18
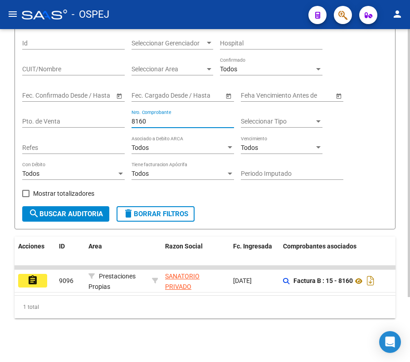
scroll to position [80, 0]
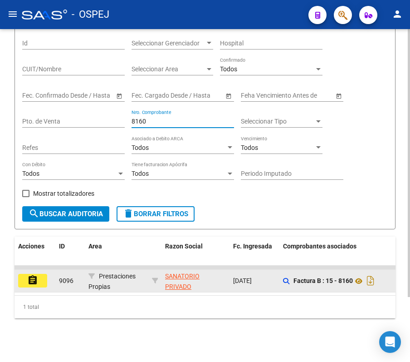
type input "8160"
click at [41, 274] on button "assignment" at bounding box center [32, 281] width 29 height 14
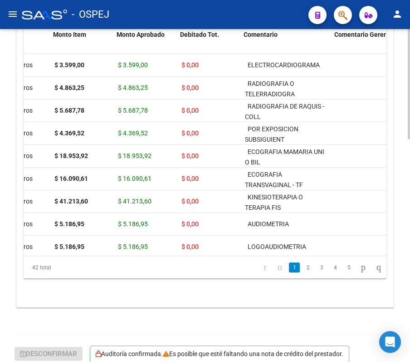
scroll to position [0, 97]
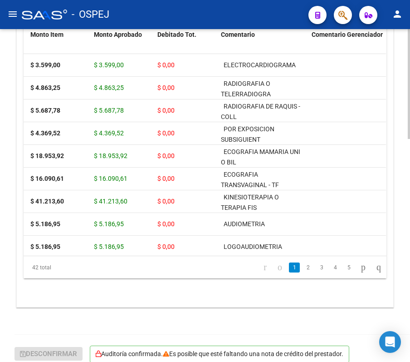
click at [345, 273] on li "5" at bounding box center [349, 266] width 14 height 15
click at [343, 267] on link "5" at bounding box center [348, 267] width 11 height 10
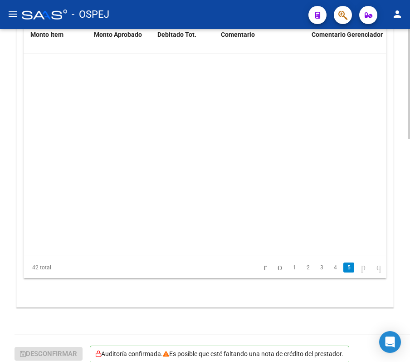
scroll to position [764, 97]
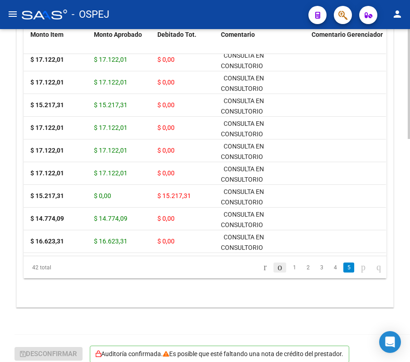
click at [276, 266] on icon "go to previous page" at bounding box center [279, 266] width 7 height 11
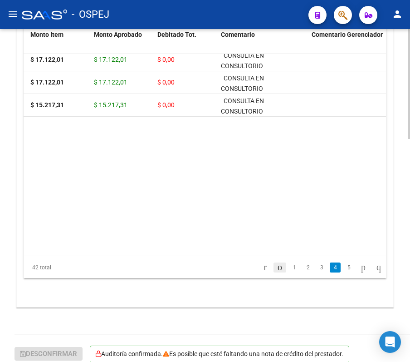
scroll to position [612, 97]
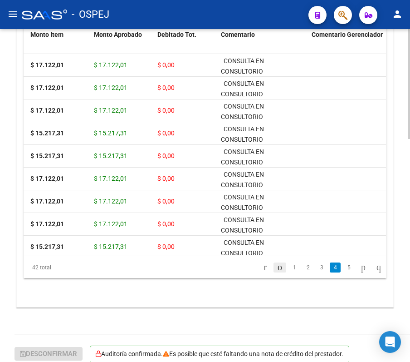
click at [276, 266] on icon "go to previous page" at bounding box center [279, 266] width 7 height 11
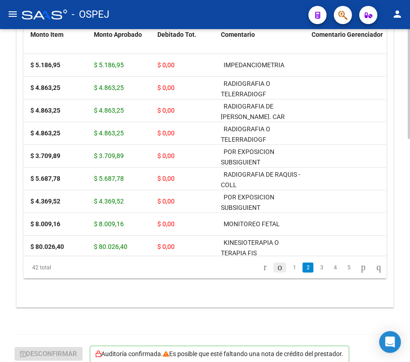
click at [276, 266] on icon "go to previous page" at bounding box center [279, 266] width 7 height 11
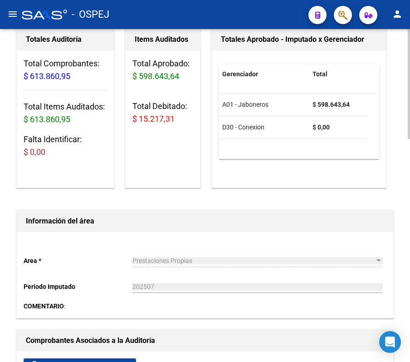
scroll to position [0, 0]
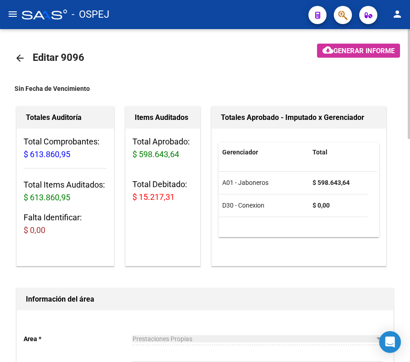
drag, startPoint x: 15, startPoint y: 69, endPoint x: 20, endPoint y: 63, distance: 8.1
click at [20, 63] on mat-toolbar-row "arrow_back Editar 9096" at bounding box center [148, 58] width 267 height 29
click at [20, 63] on mat-icon "arrow_back" at bounding box center [20, 58] width 11 height 11
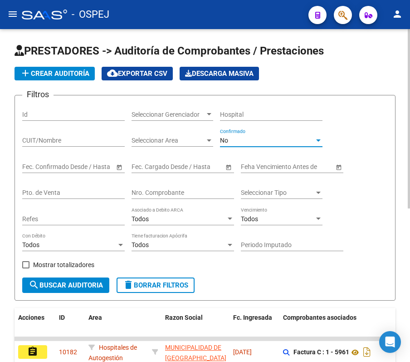
click at [284, 142] on div "No" at bounding box center [267, 141] width 94 height 8
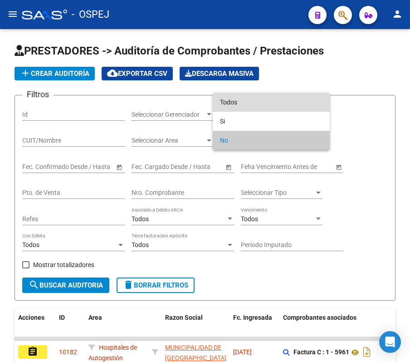
click at [274, 98] on span "Todos" at bounding box center [271, 102] width 103 height 19
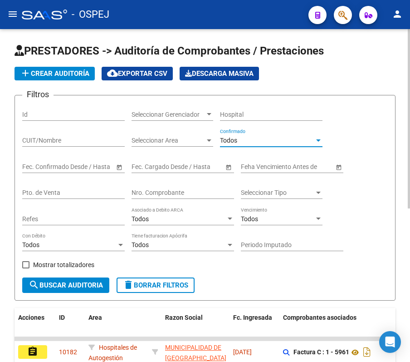
click at [198, 194] on input "Nro. Comprobante" at bounding box center [183, 193] width 103 height 8
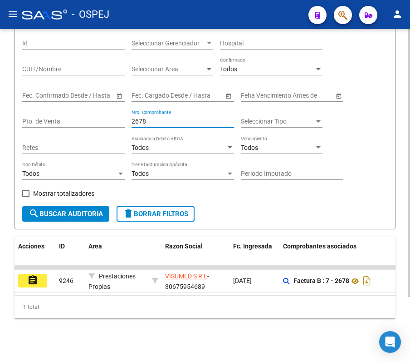
scroll to position [80, 0]
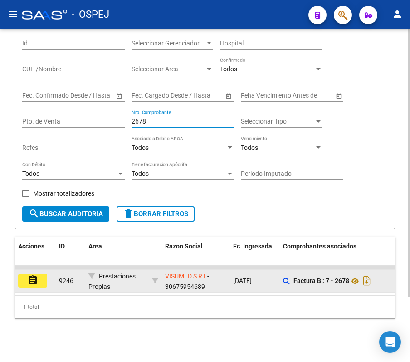
type input "2678"
click at [45, 274] on button "assignment" at bounding box center [32, 281] width 29 height 14
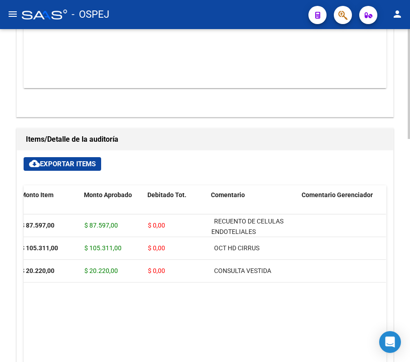
scroll to position [484, 0]
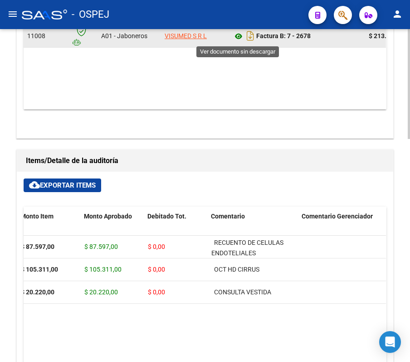
click at [239, 36] on icon at bounding box center [239, 36] width 12 height 11
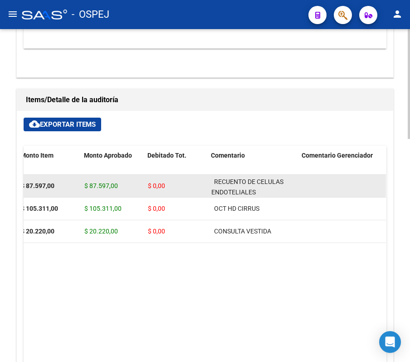
scroll to position [2, 0]
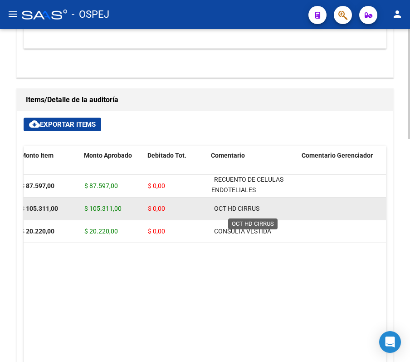
drag, startPoint x: 259, startPoint y: 182, endPoint x: 274, endPoint y: 212, distance: 34.3
click at [274, 212] on datatable-scroller "121026 A01 - Jaboneros $ 87.597,00 $ 87.597,00 $ 0,00 RECUENTO DE CELULAS ENDOT…" at bounding box center [98, 209] width 362 height 68
click at [274, 212] on div "OCT HD CIRRUS" at bounding box center [252, 208] width 83 height 10
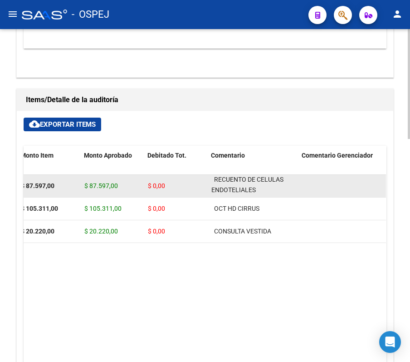
drag, startPoint x: 274, startPoint y: 212, endPoint x: 206, endPoint y: 177, distance: 77.1
click at [206, 177] on datatable-scroller "121026 A01 - Jaboneros $ 87.597,00 $ 87.597,00 $ 0,00 RECUENTO DE CELULAS ENDOT…" at bounding box center [98, 209] width 362 height 68
click at [197, 184] on div "$ 0,00" at bounding box center [176, 186] width 56 height 10
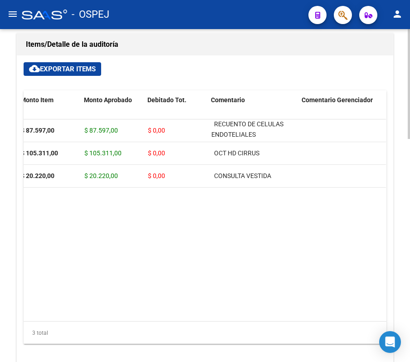
scroll to position [605, 0]
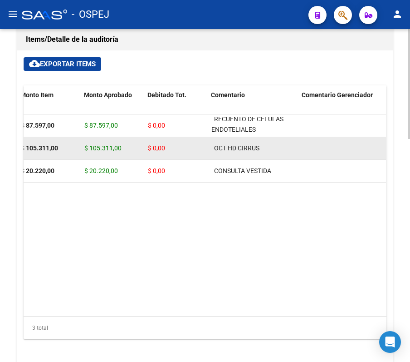
drag, startPoint x: 264, startPoint y: 178, endPoint x: 209, endPoint y: 150, distance: 61.7
click at [207, 158] on datatable-scroller "121026 A01 - Jaboneros $ 87.597,00 $ 87.597,00 $ 0,00 RECUENTO DE CELULAS ENDOT…" at bounding box center [98, 148] width 362 height 68
click at [212, 145] on div "OCT HD CIRRUS" at bounding box center [252, 148] width 83 height 10
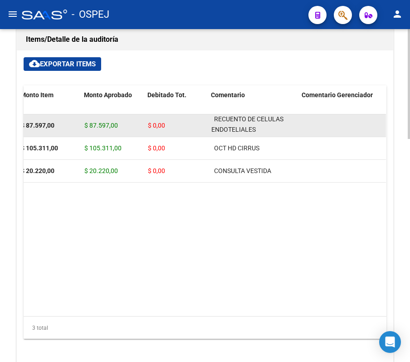
drag, startPoint x: 220, startPoint y: 146, endPoint x: 223, endPoint y: 130, distance: 16.2
click at [242, 141] on datatable-body-cell "OCT HD CIRRUS" at bounding box center [253, 148] width 91 height 22
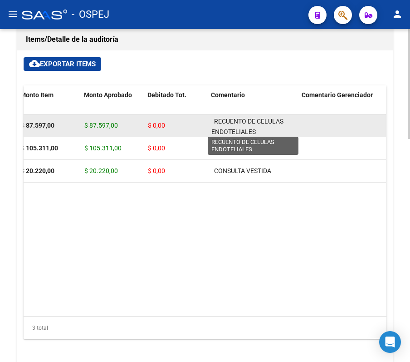
scroll to position [2, 0]
drag, startPoint x: 216, startPoint y: 122, endPoint x: 267, endPoint y: 129, distance: 50.8
click at [267, 129] on div "RECUENTO DE CELULAS ENDOTELIALES" at bounding box center [252, 123] width 83 height 18
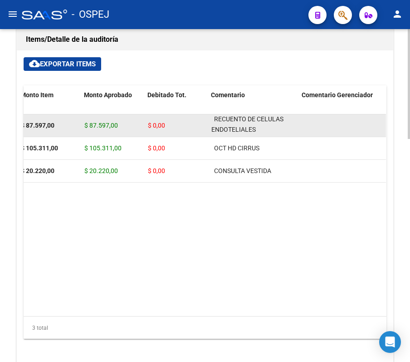
click at [267, 129] on div "RECUENTO DE CELULAS ENDOTELIALES" at bounding box center [252, 123] width 83 height 18
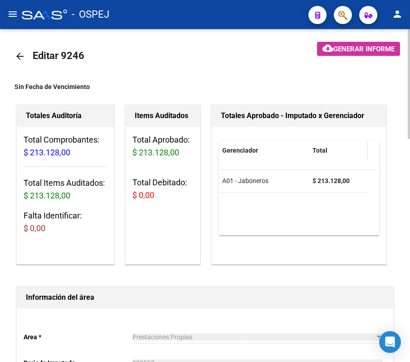
scroll to position [0, 0]
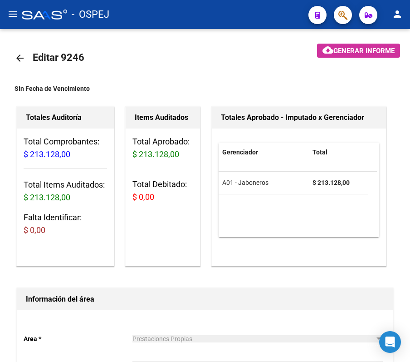
click at [184, 5] on div "- OSPEJ" at bounding box center [161, 15] width 279 height 20
click at [23, 62] on mat-icon "arrow_back" at bounding box center [20, 58] width 11 height 11
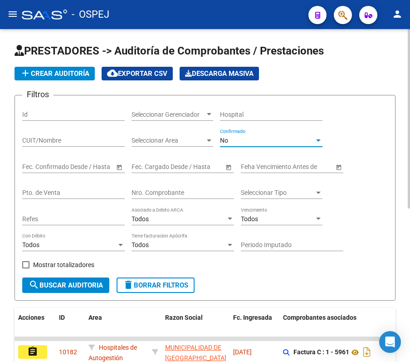
click at [262, 142] on div "No" at bounding box center [267, 141] width 94 height 8
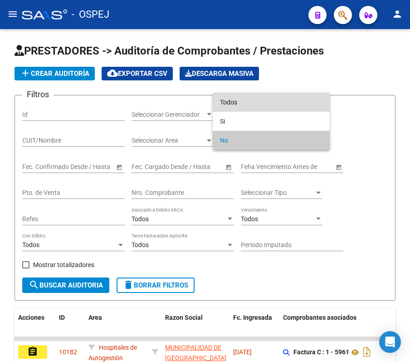
click at [252, 103] on span "Todos" at bounding box center [271, 102] width 103 height 19
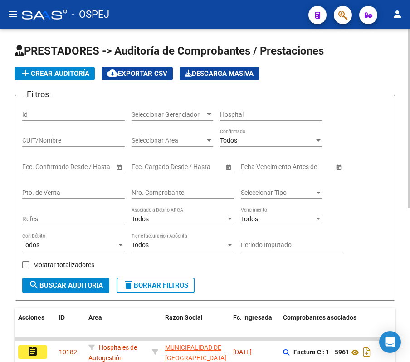
click at [157, 186] on div "Nro. Comprobante" at bounding box center [183, 190] width 103 height 18
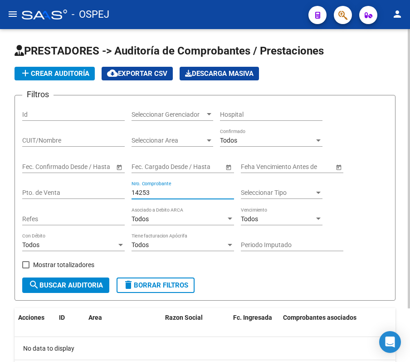
click at [162, 187] on div "14253 Nro. Comprobante" at bounding box center [183, 190] width 103 height 18
click at [225, 191] on input "14253" at bounding box center [183, 193] width 103 height 8
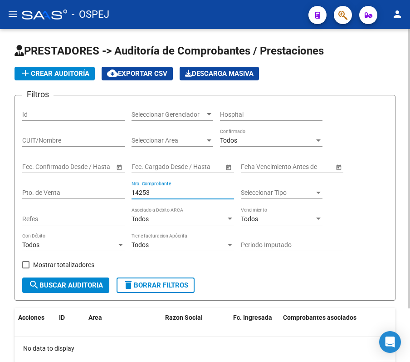
click at [225, 191] on input "14253" at bounding box center [183, 193] width 103 height 8
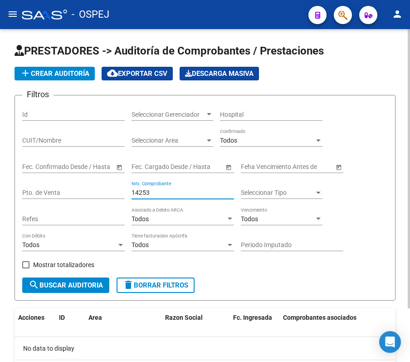
click at [225, 191] on input "14253" at bounding box center [183, 193] width 103 height 8
click at [220, 191] on input "14253" at bounding box center [183, 193] width 103 height 8
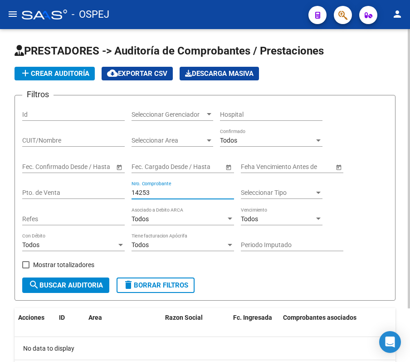
click at [220, 191] on input "14253" at bounding box center [183, 193] width 103 height 8
click at [213, 186] on div "145495 Nro. Comprobante" at bounding box center [183, 190] width 103 height 18
click at [220, 189] on input "145495" at bounding box center [183, 193] width 103 height 8
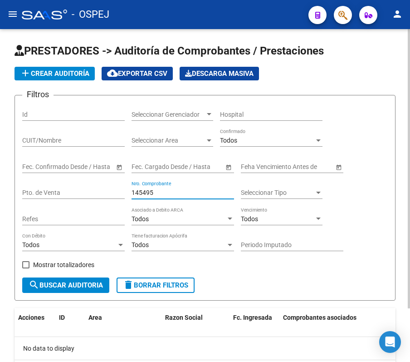
click at [220, 189] on input "145495" at bounding box center [183, 193] width 103 height 8
click at [162, 191] on input "3610" at bounding box center [183, 193] width 103 height 8
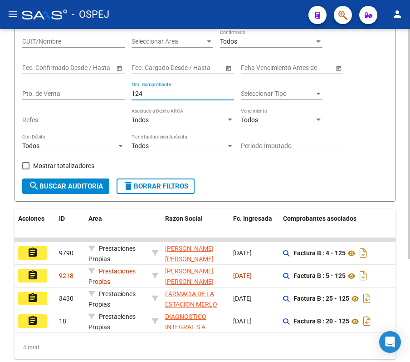
scroll to position [149, 0]
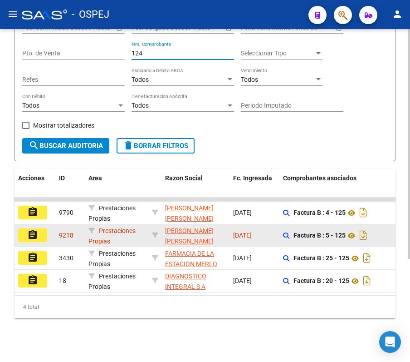
type input "124"
click at [33, 229] on mat-icon "assignment" at bounding box center [32, 234] width 11 height 11
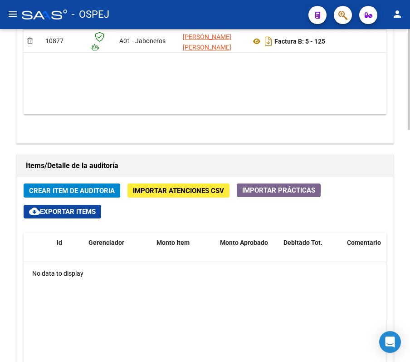
scroll to position [484, 0]
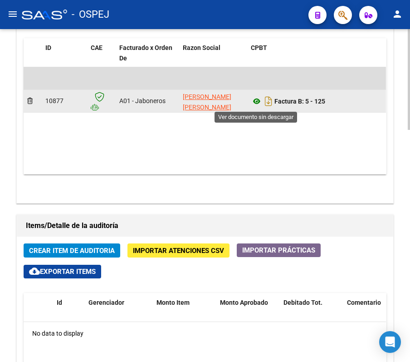
click at [256, 98] on icon at bounding box center [257, 101] width 12 height 11
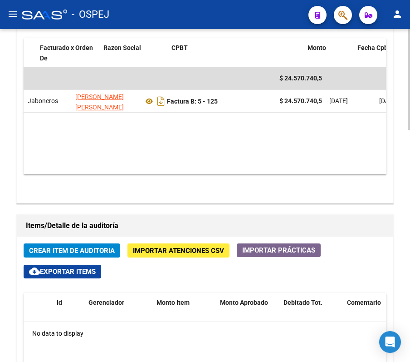
scroll to position [0, 76]
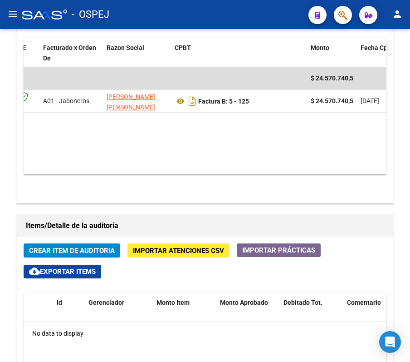
click at [281, 15] on div "- OSPEJ" at bounding box center [161, 15] width 279 height 20
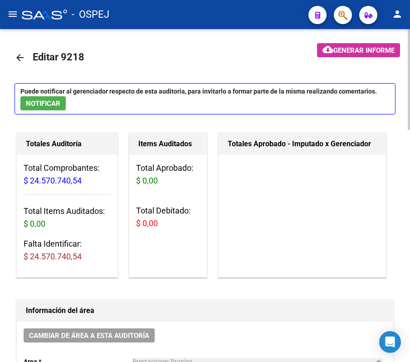
scroll to position [0, 0]
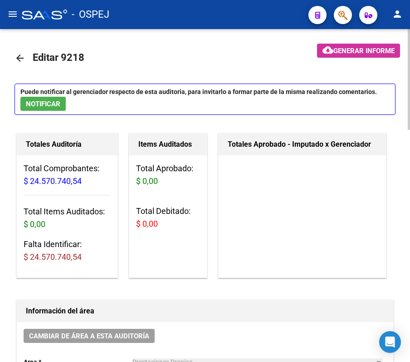
click at [15, 59] on mat-icon "arrow_back" at bounding box center [20, 58] width 11 height 11
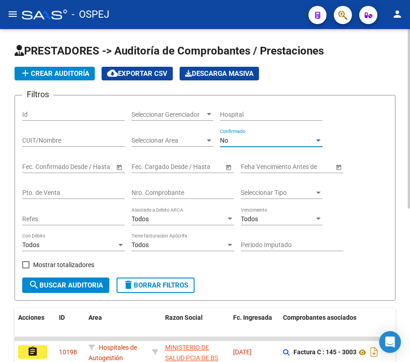
click at [258, 140] on div "No" at bounding box center [267, 141] width 94 height 8
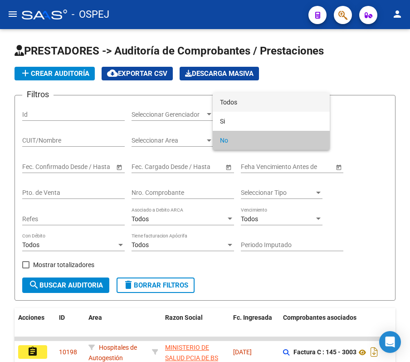
click at [243, 106] on span "Todos" at bounding box center [271, 102] width 103 height 19
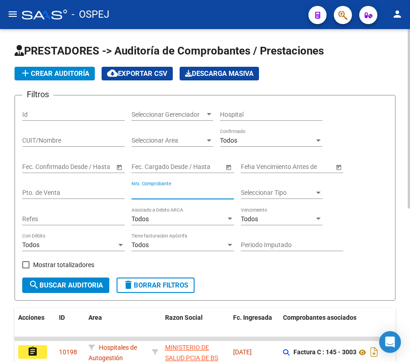
click at [165, 189] on input "Nro. Comprobante" at bounding box center [183, 193] width 103 height 8
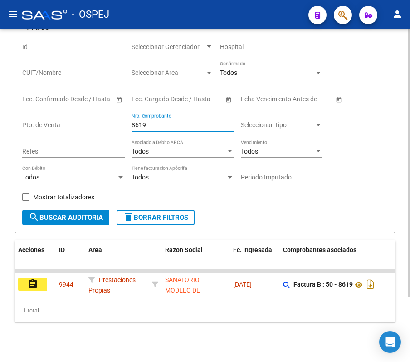
scroll to position [80, 0]
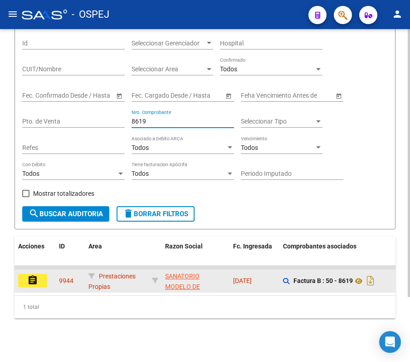
type input "8619"
click at [35, 274] on mat-icon "assignment" at bounding box center [32, 279] width 11 height 11
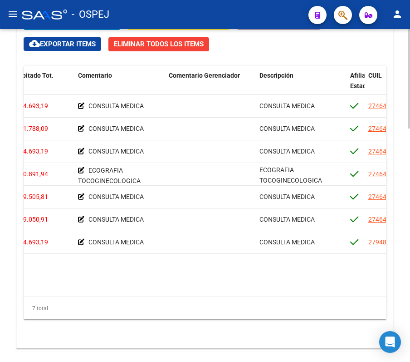
scroll to position [0, 311]
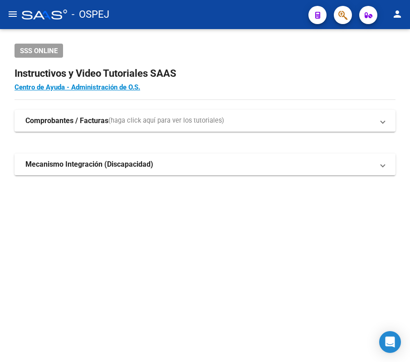
click at [17, 8] on button "menu" at bounding box center [13, 14] width 18 height 18
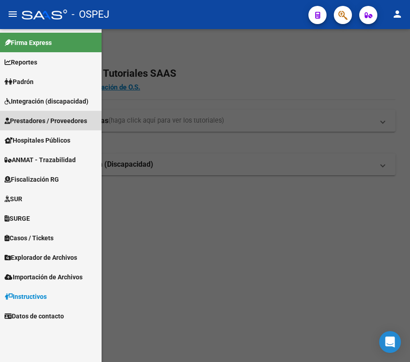
click at [51, 113] on link "Prestadores / Proveedores" at bounding box center [51, 121] width 102 height 20
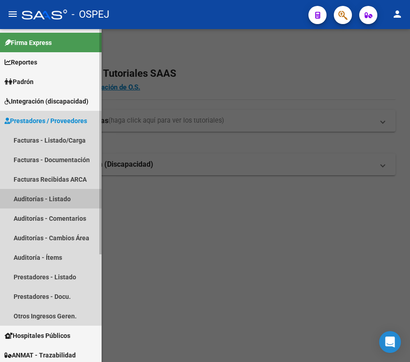
click at [51, 189] on link "Auditorías - Listado" at bounding box center [51, 199] width 102 height 20
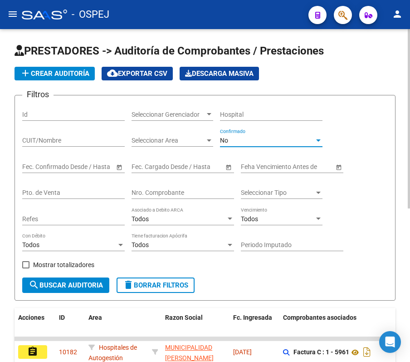
click at [247, 140] on div "No" at bounding box center [267, 141] width 94 height 8
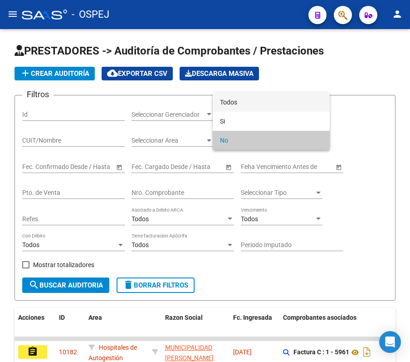
click at [242, 106] on span "Todos" at bounding box center [271, 102] width 103 height 19
